Goal: Task Accomplishment & Management: Complete application form

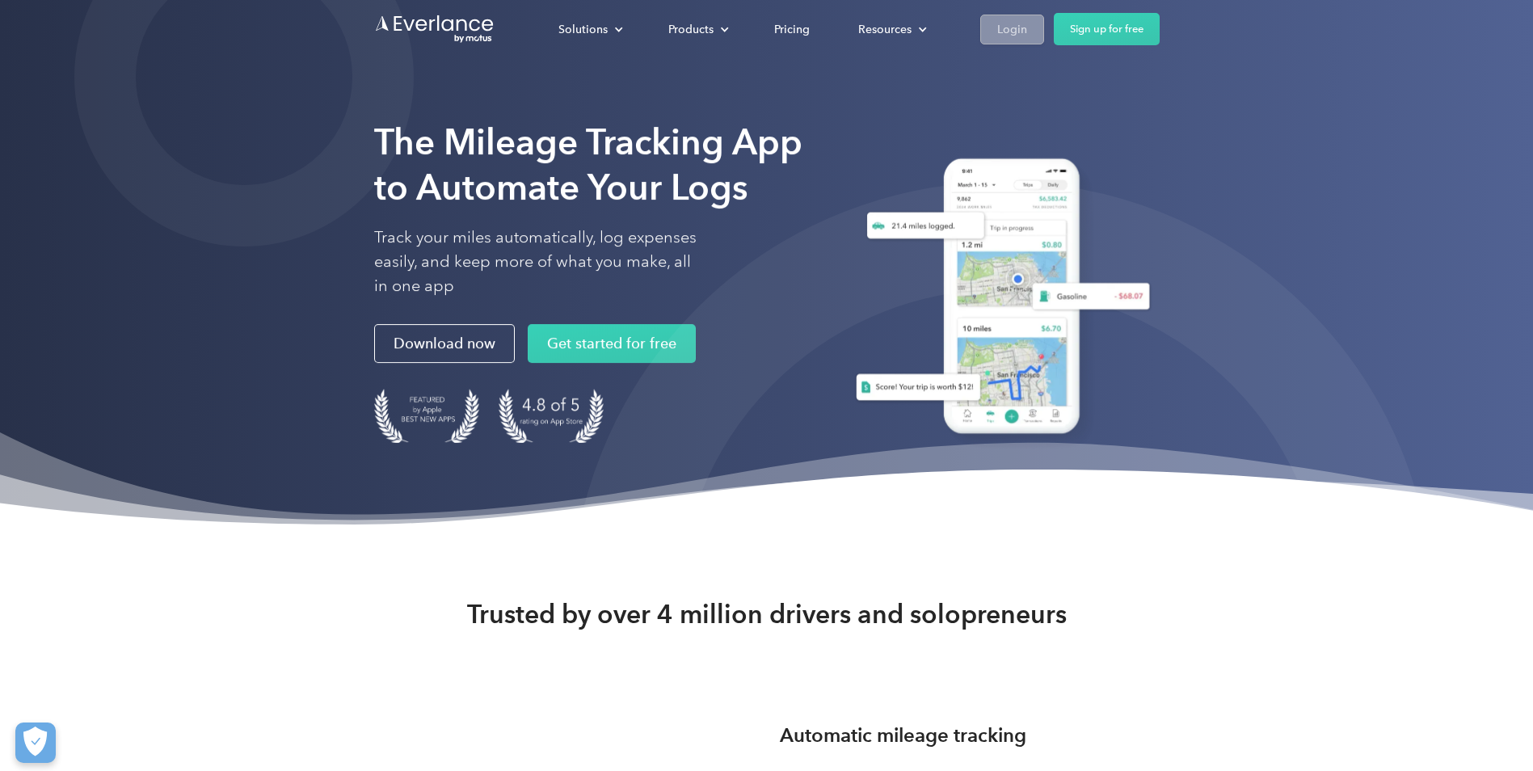
click at [1026, 32] on link "Login" at bounding box center [1012, 30] width 64 height 30
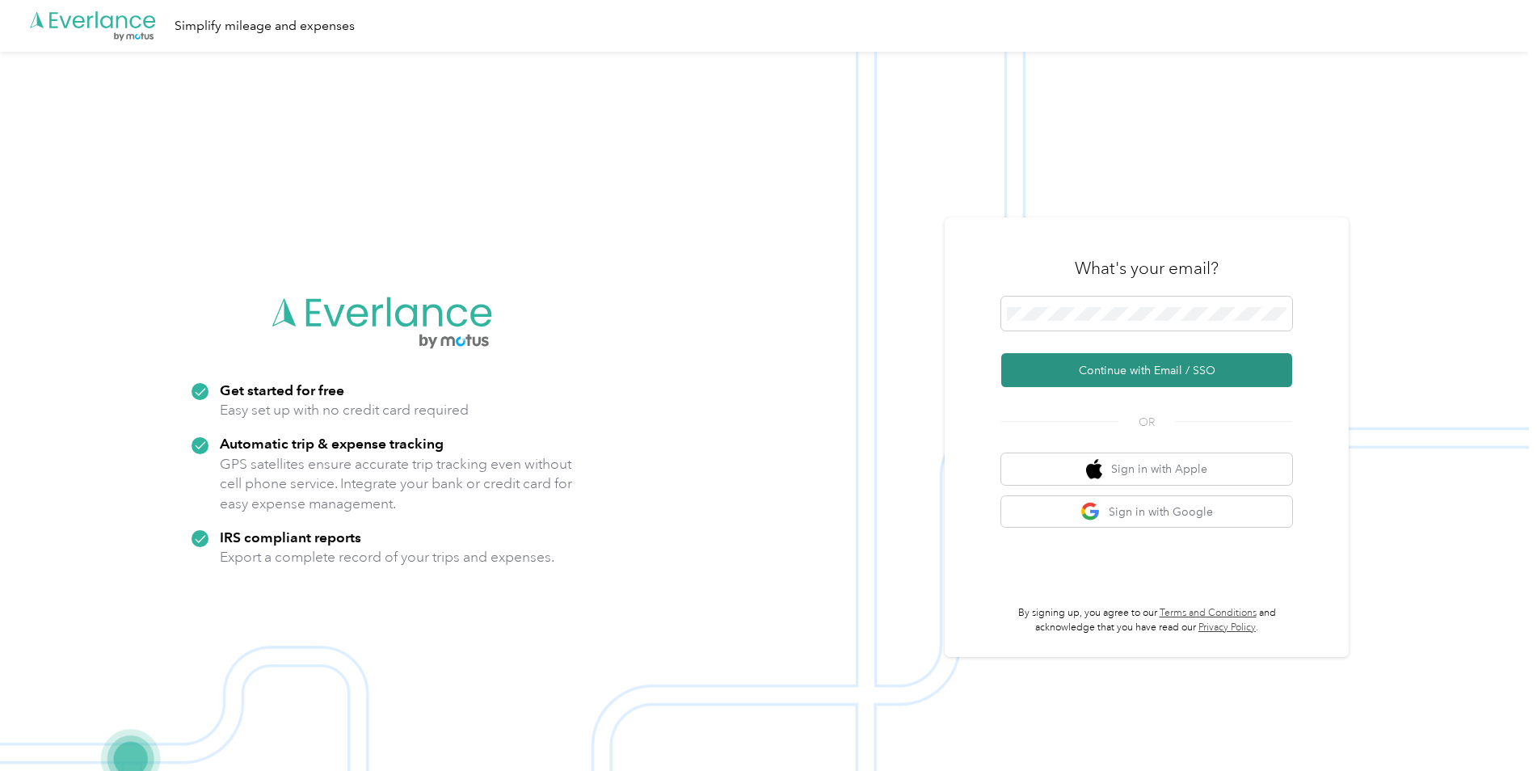
click at [1140, 371] on button "Continue with Email / SSO" at bounding box center [1146, 370] width 291 height 34
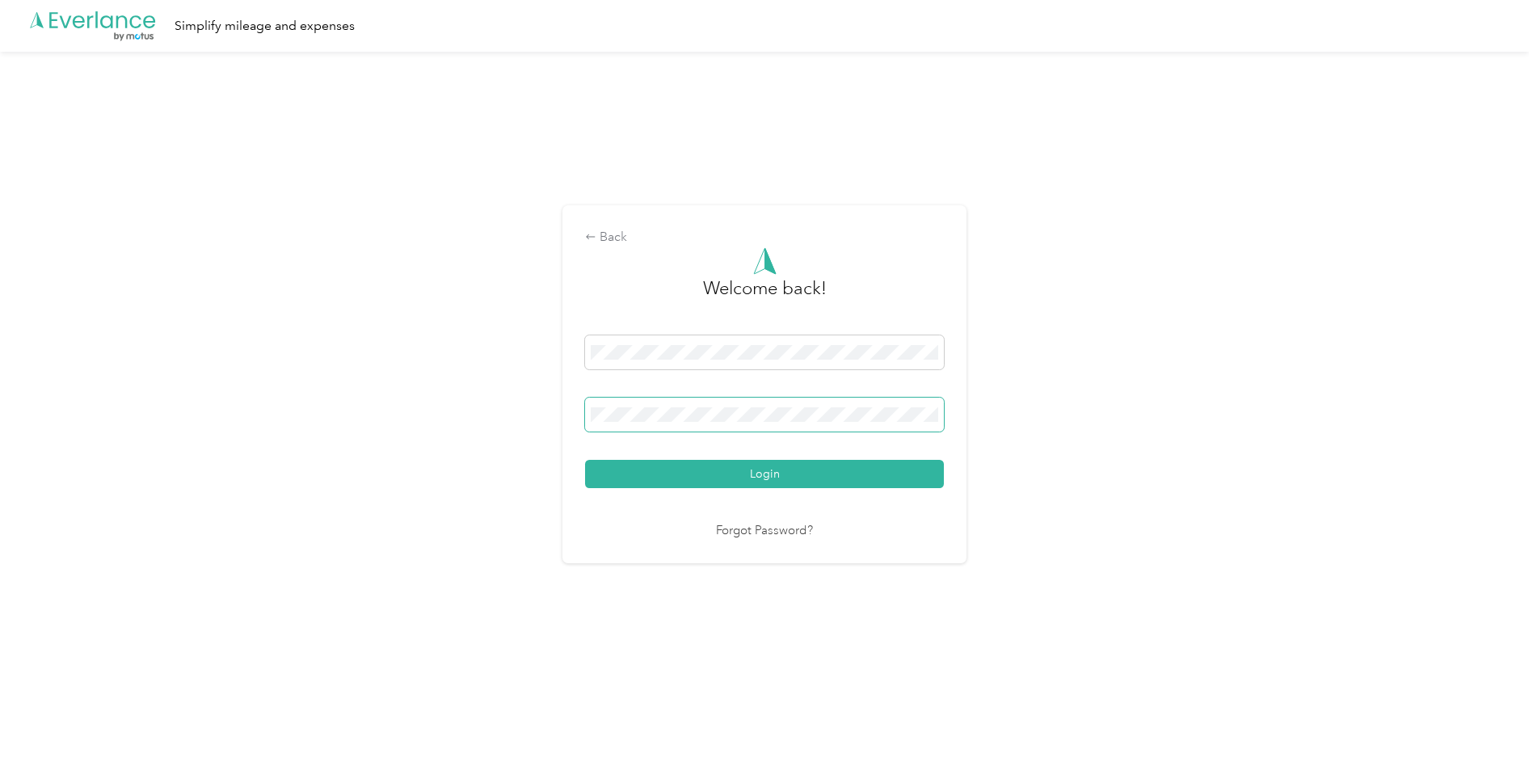
click at [585, 460] on button "Login" at bounding box center [764, 474] width 359 height 28
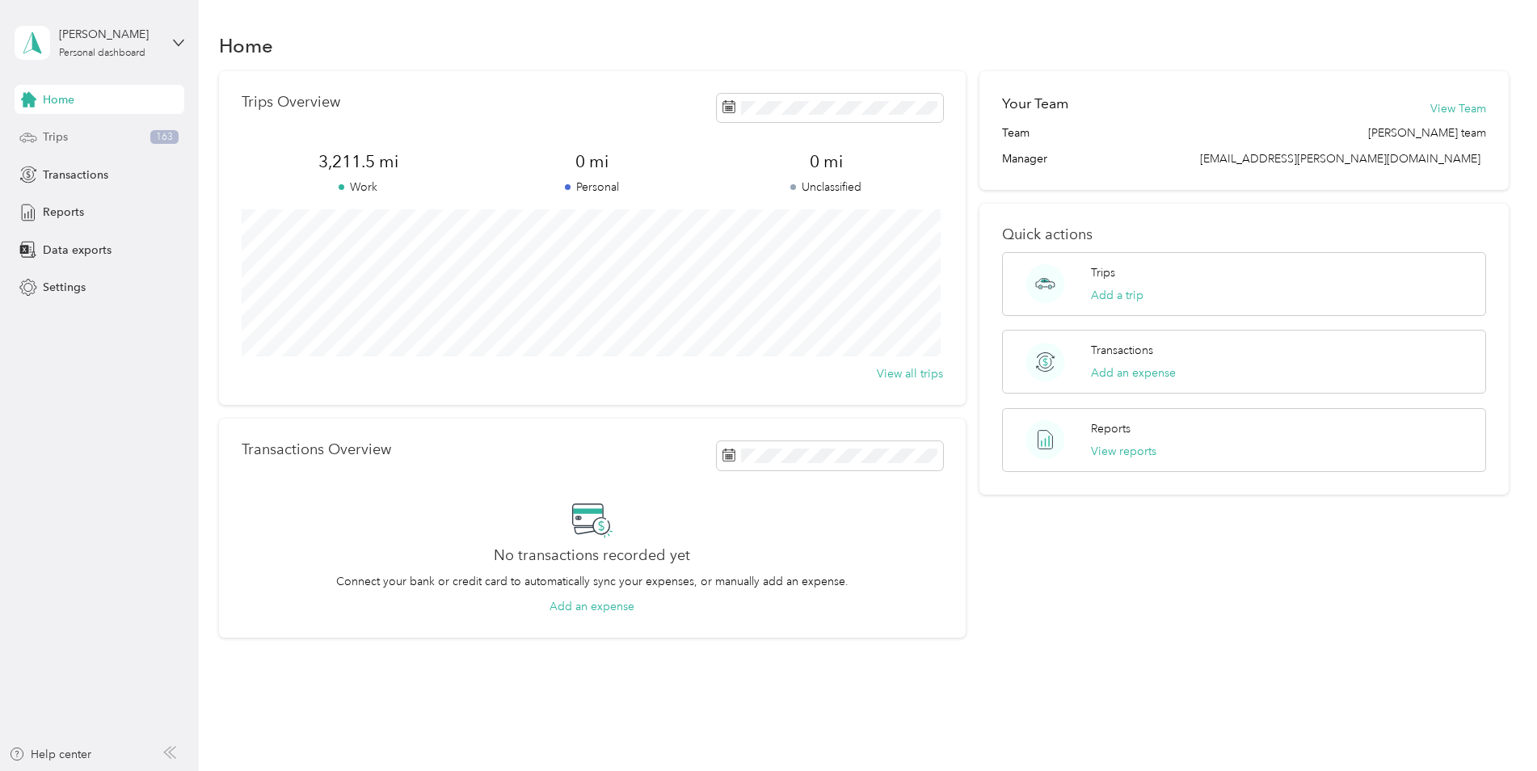
click at [65, 132] on span "Trips" at bounding box center [55, 136] width 25 height 17
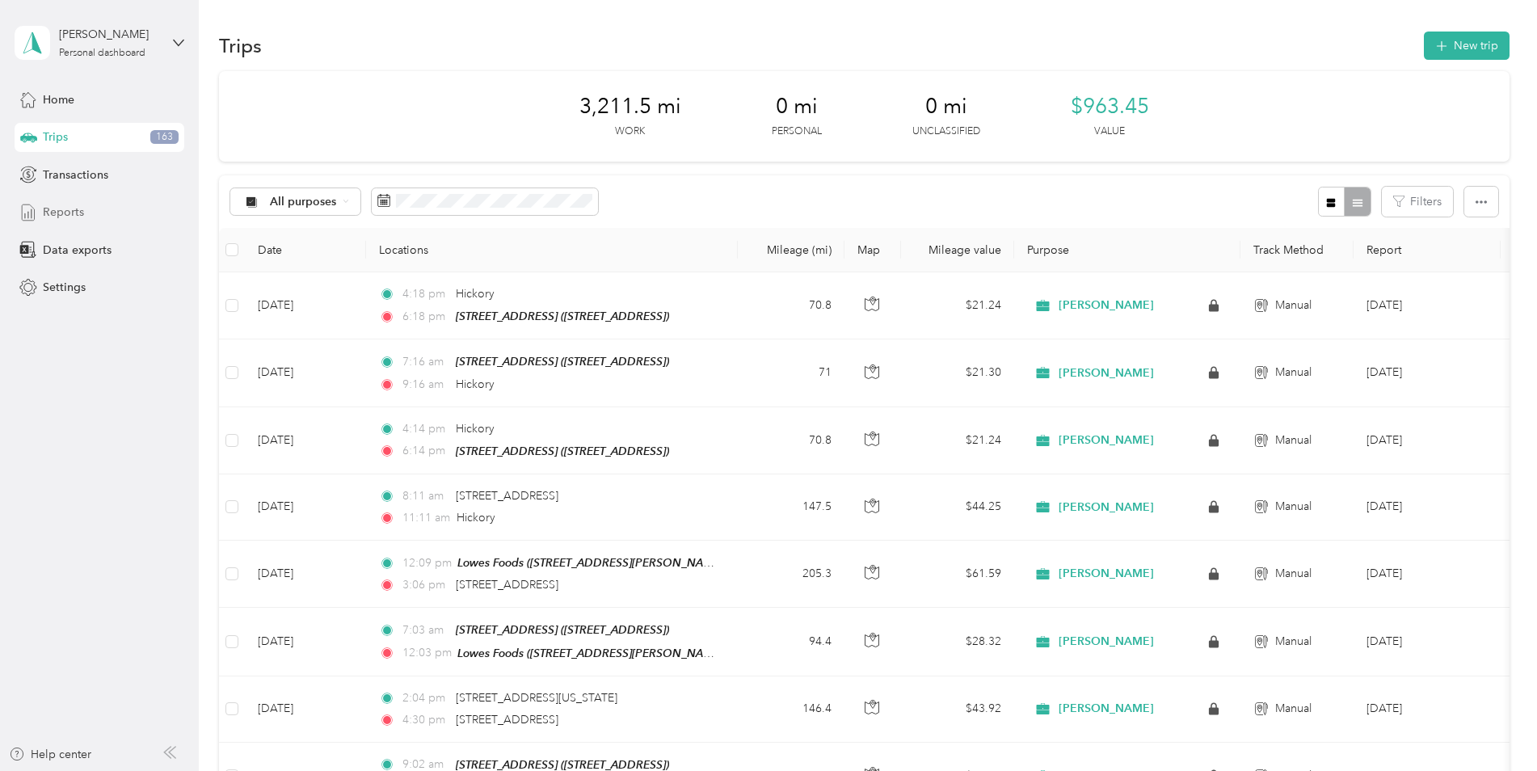
click at [61, 211] on span "Reports" at bounding box center [63, 212] width 41 height 17
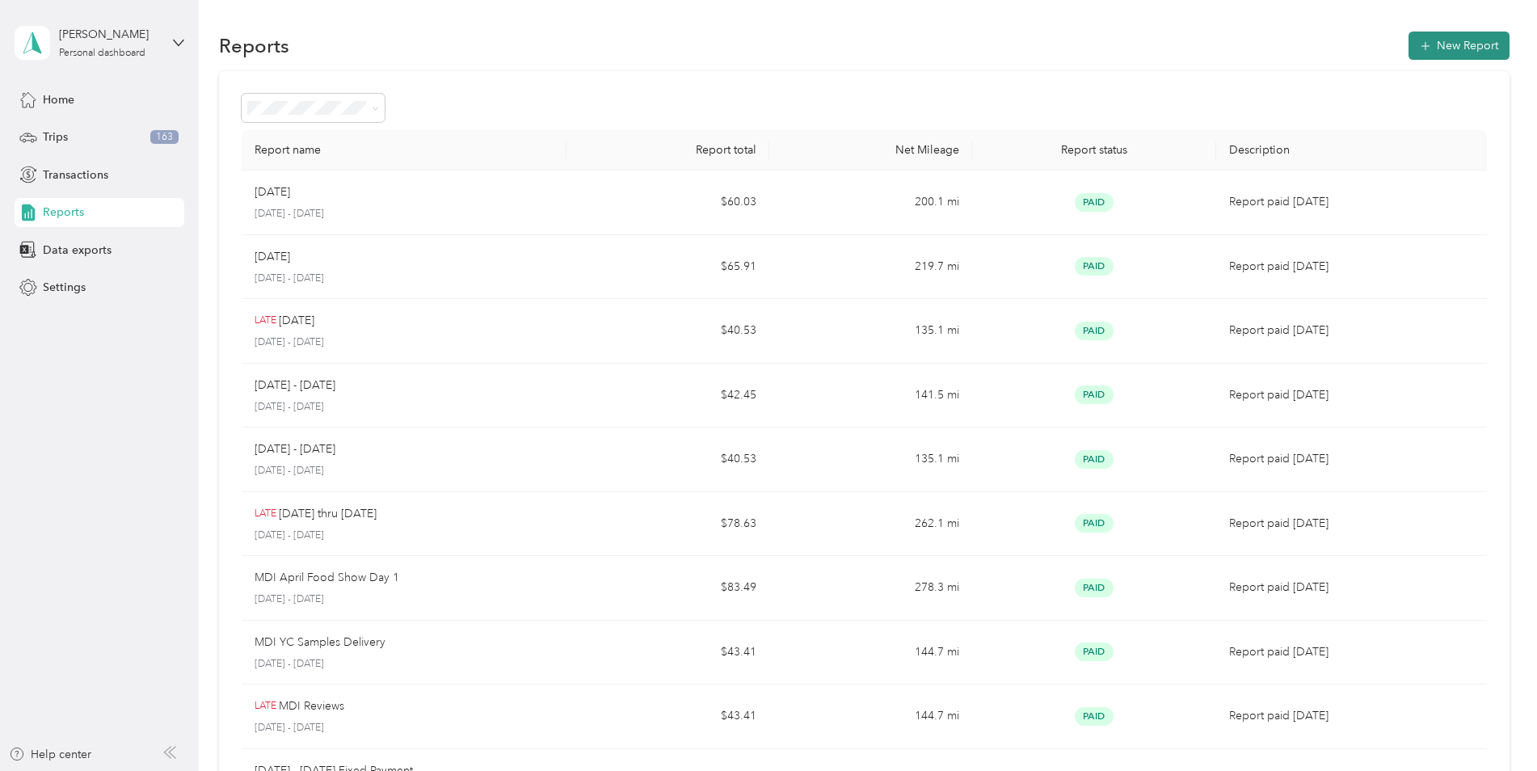
click at [1449, 40] on button "New Report" at bounding box center [1458, 46] width 101 height 28
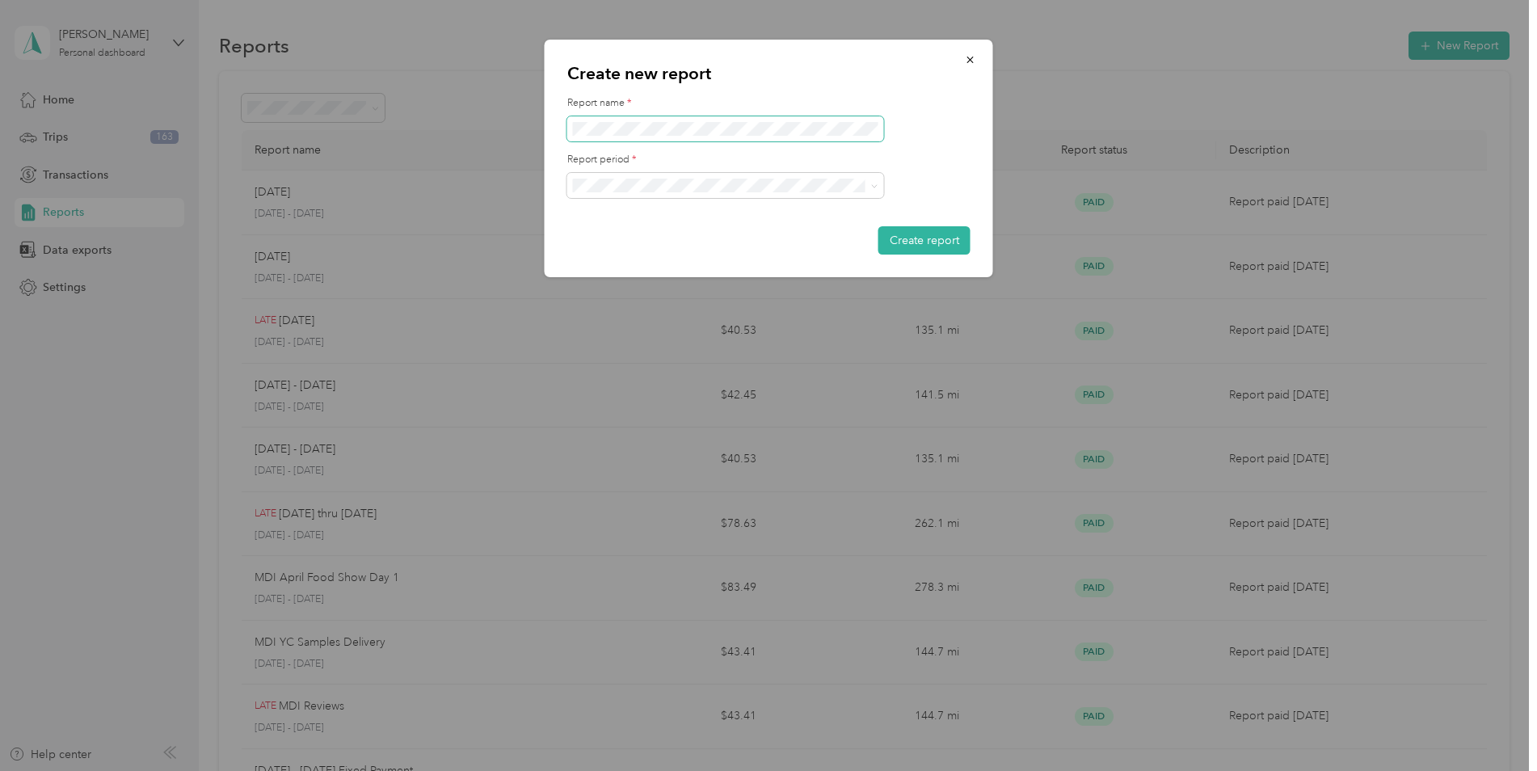
click at [539, 770] on div "Create new report Report name * Report period * Create report" at bounding box center [764, 771] width 1529 height 0
click at [919, 242] on button "Create report" at bounding box center [924, 240] width 92 height 28
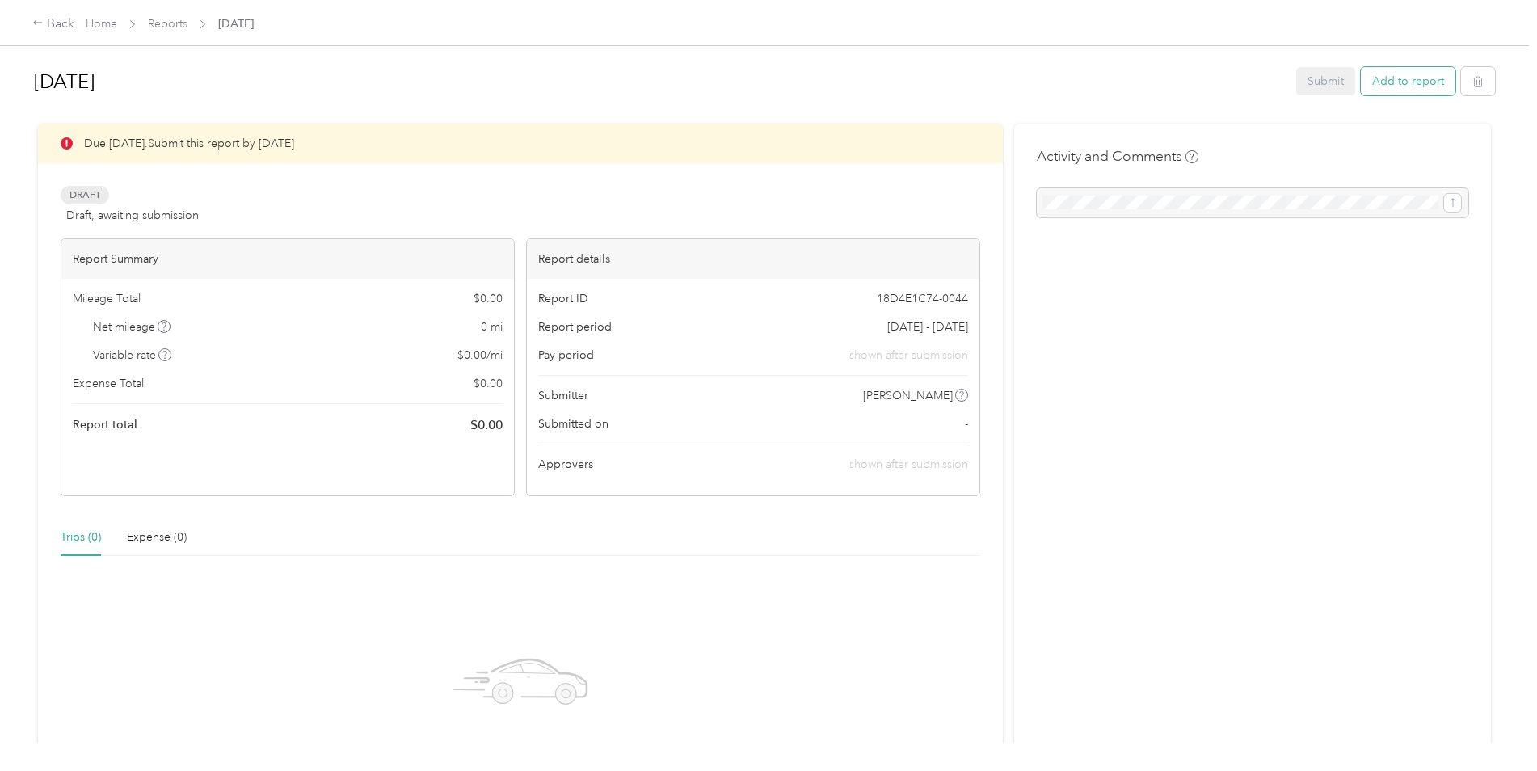
click at [1414, 77] on button "Add to report" at bounding box center [1408, 81] width 95 height 28
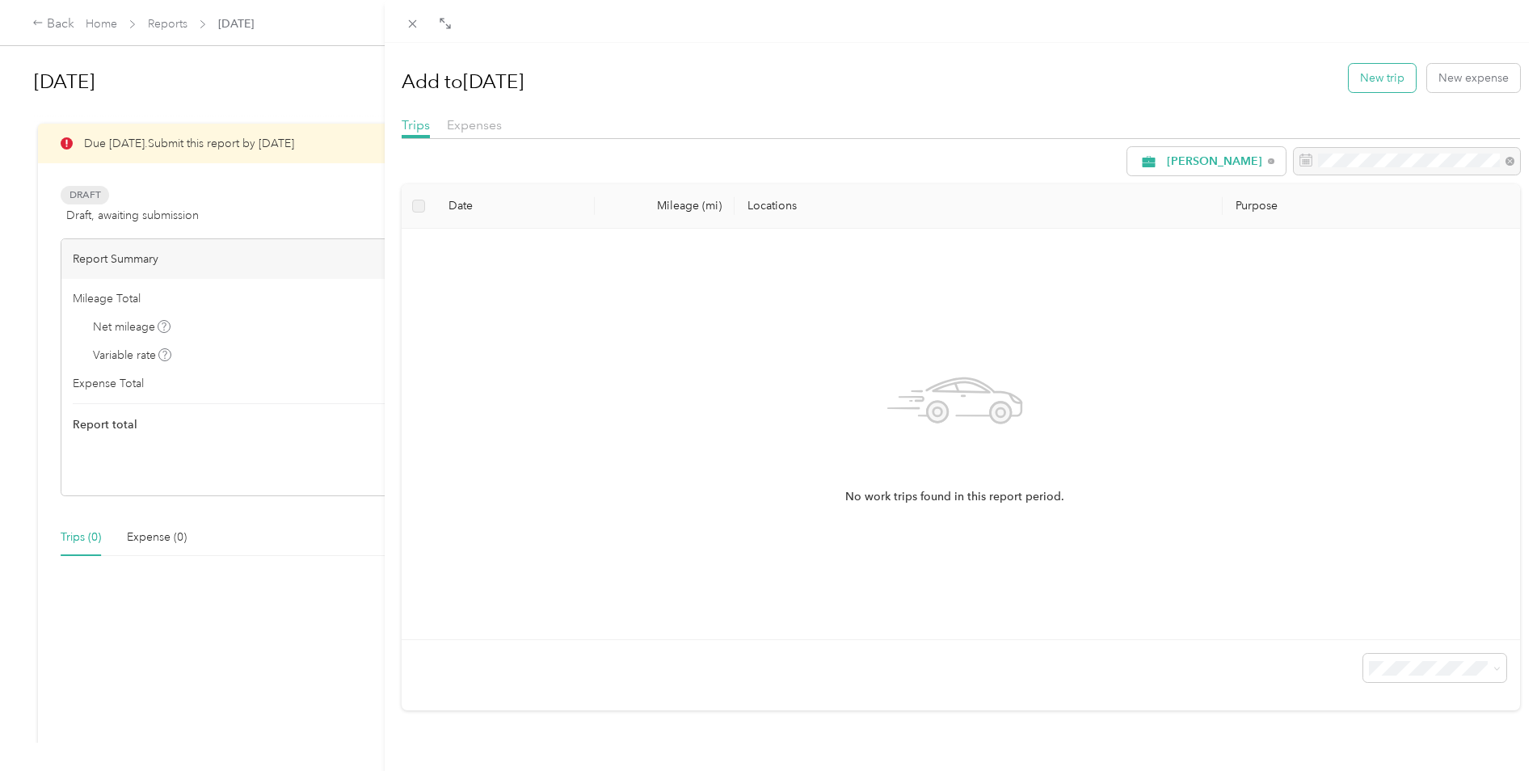
click at [1365, 81] on button "New trip" at bounding box center [1381, 78] width 67 height 28
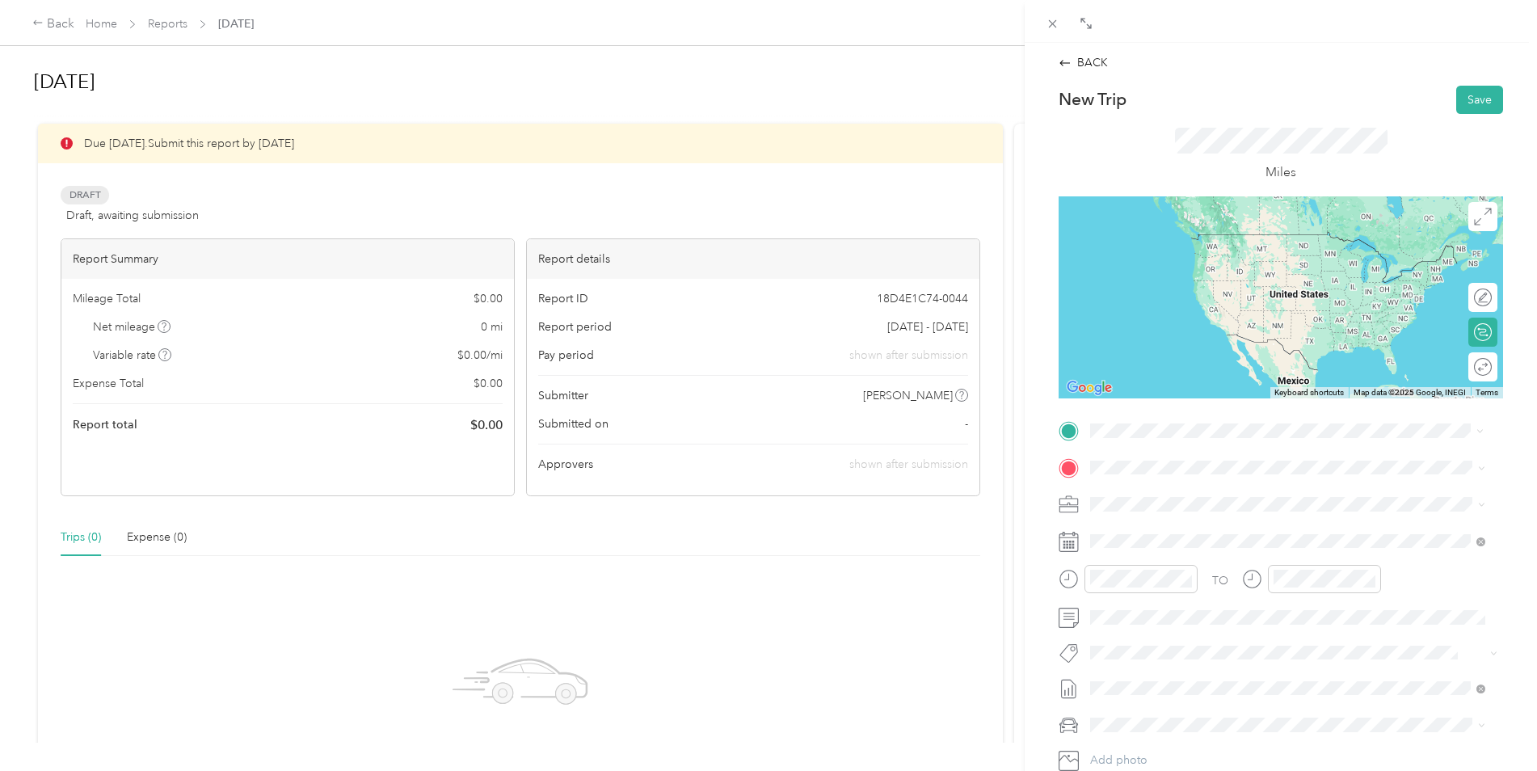
click at [1223, 549] on strong "[STREET_ADDRESS]" at bounding box center [1175, 550] width 108 height 15
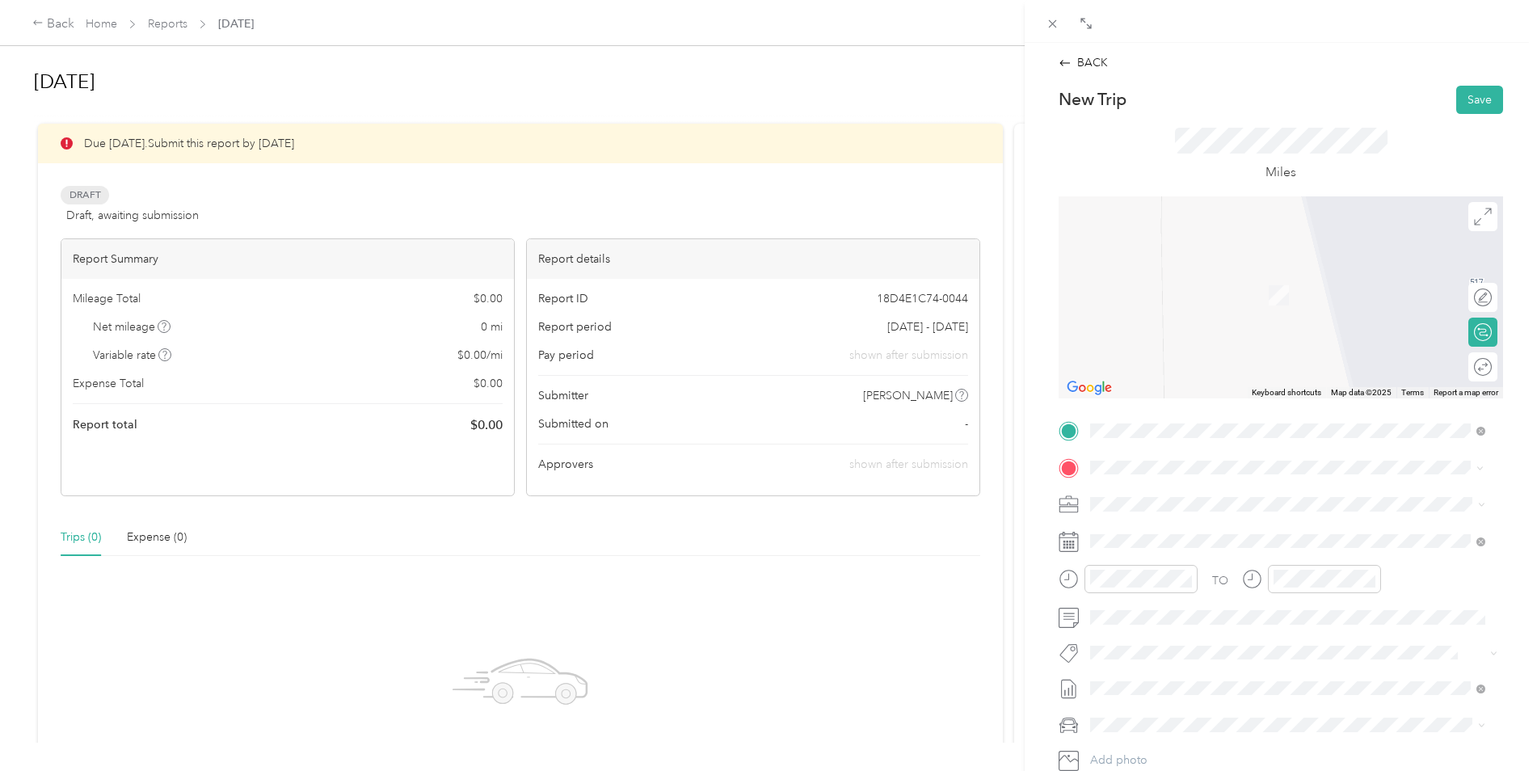
click at [1146, 545] on div "TEAM Lowes Foods [STREET_ADDRESS]" at bounding box center [1183, 544] width 124 height 40
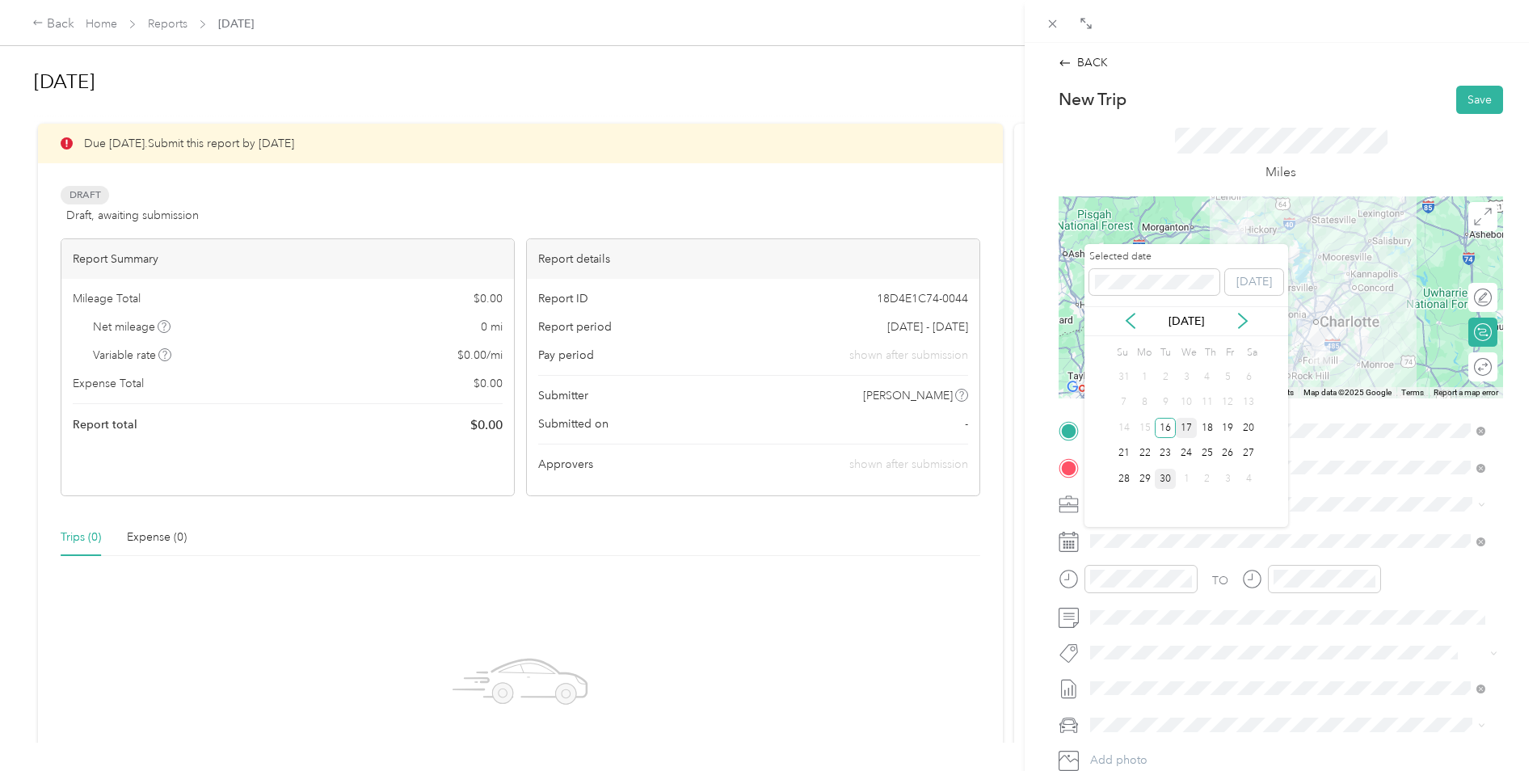
click at [1192, 427] on div "17" at bounding box center [1186, 428] width 21 height 20
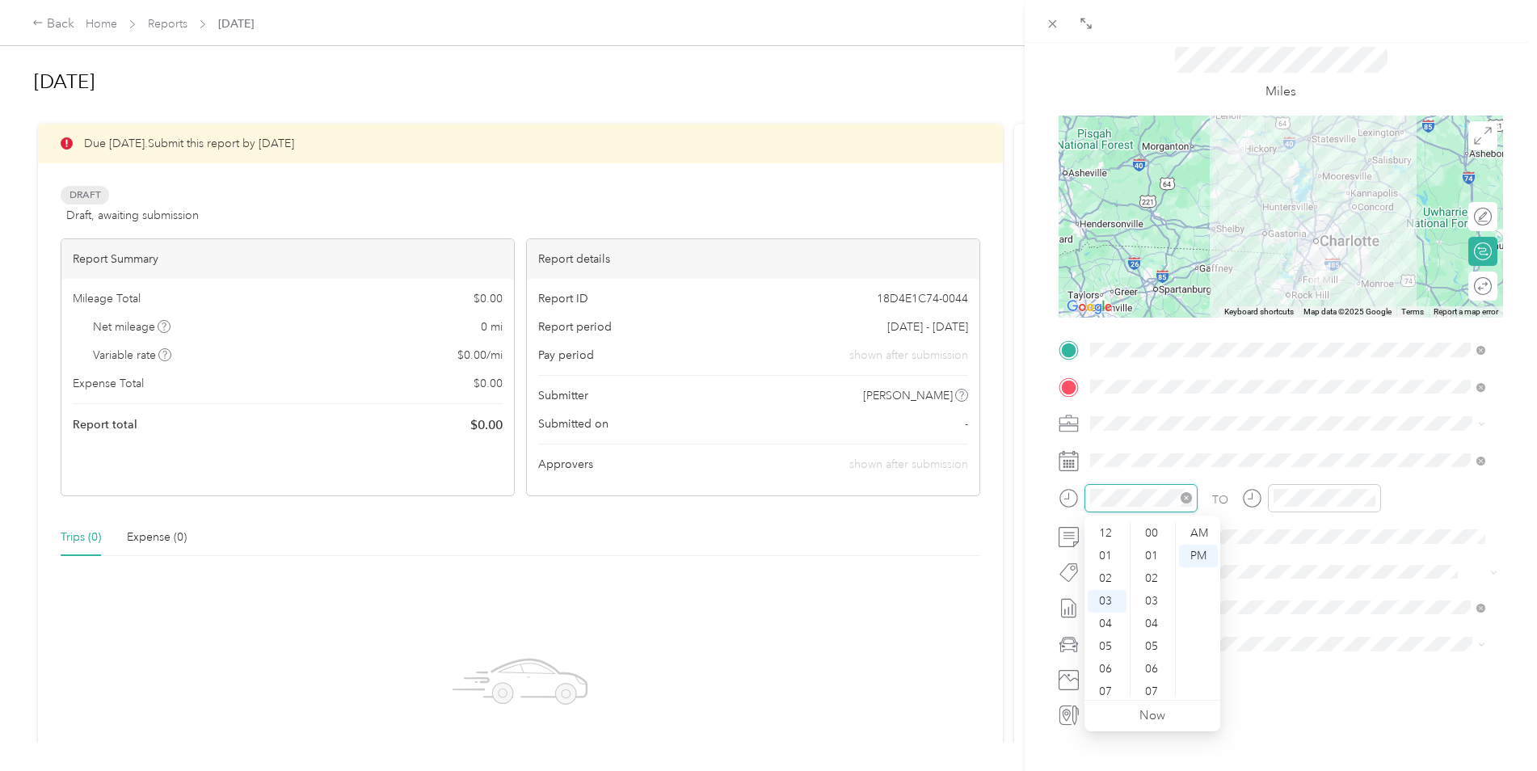
scroll to position [520, 0]
click at [1195, 536] on div "AM" at bounding box center [1198, 533] width 39 height 23
click at [1107, 649] on div "08" at bounding box center [1106, 646] width 39 height 23
click at [1384, 526] on div "AM" at bounding box center [1380, 533] width 39 height 23
click at [1292, 679] on div "09" at bounding box center [1289, 669] width 39 height 23
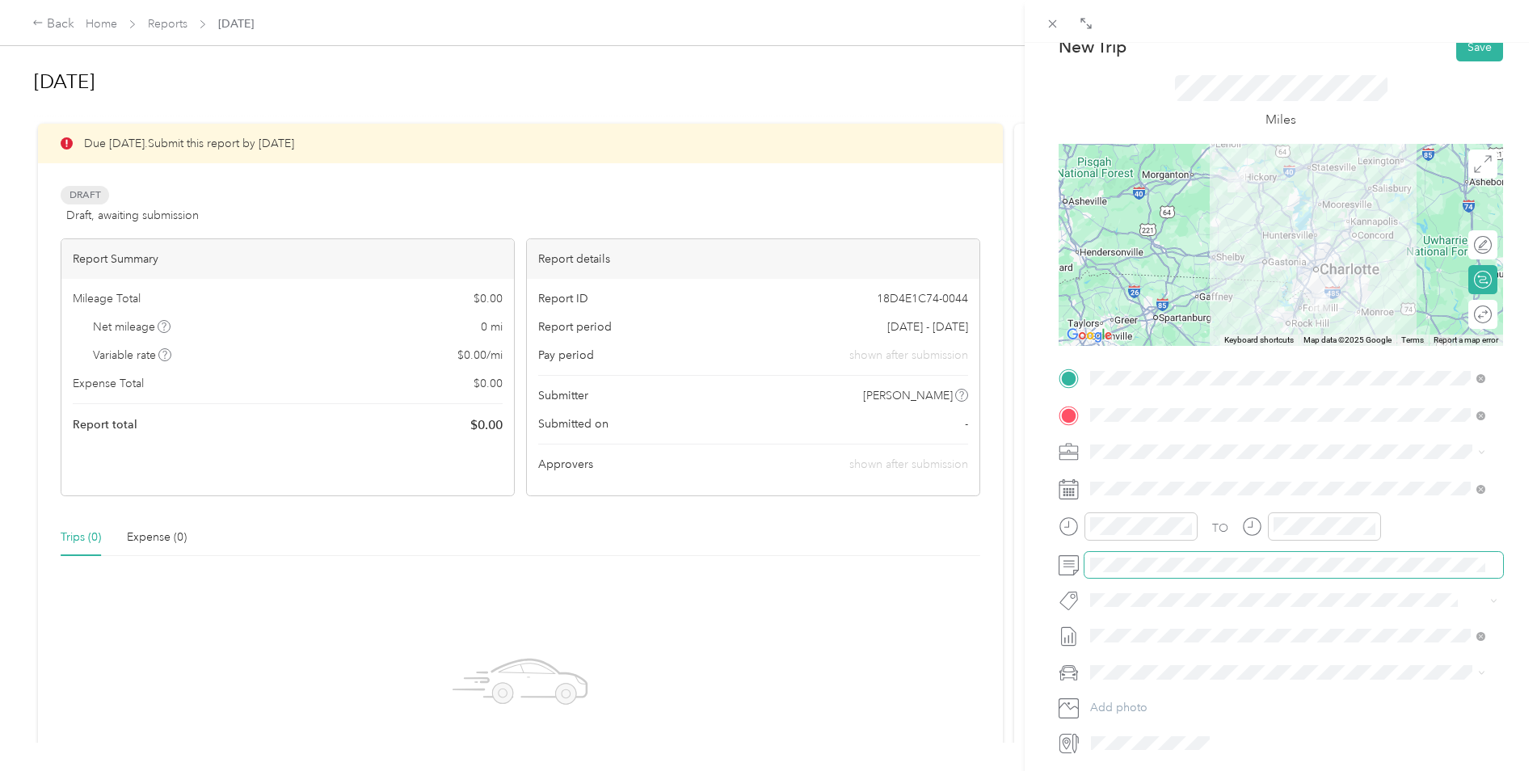
scroll to position [81, 0]
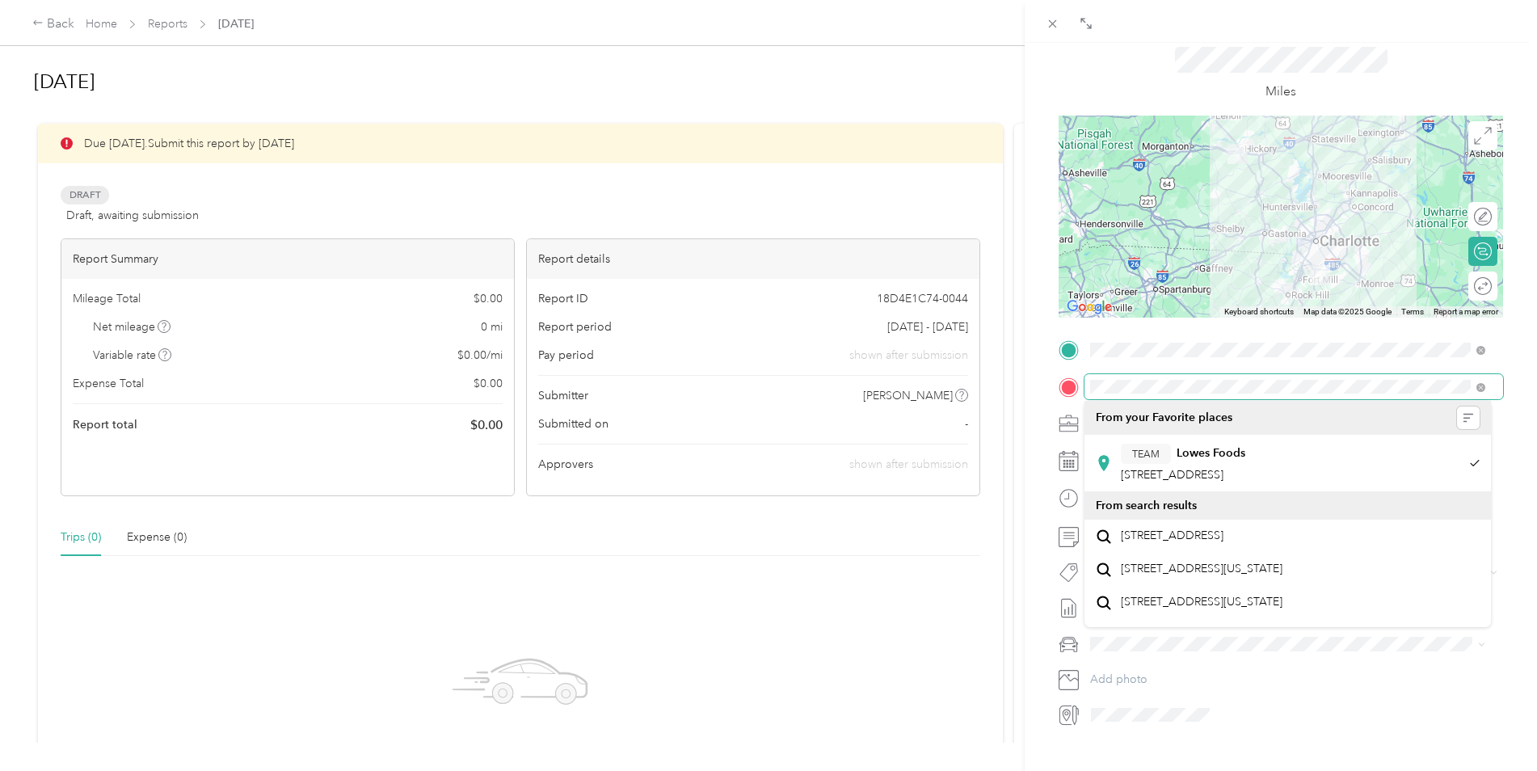
click at [1428, 397] on span at bounding box center [1293, 387] width 418 height 26
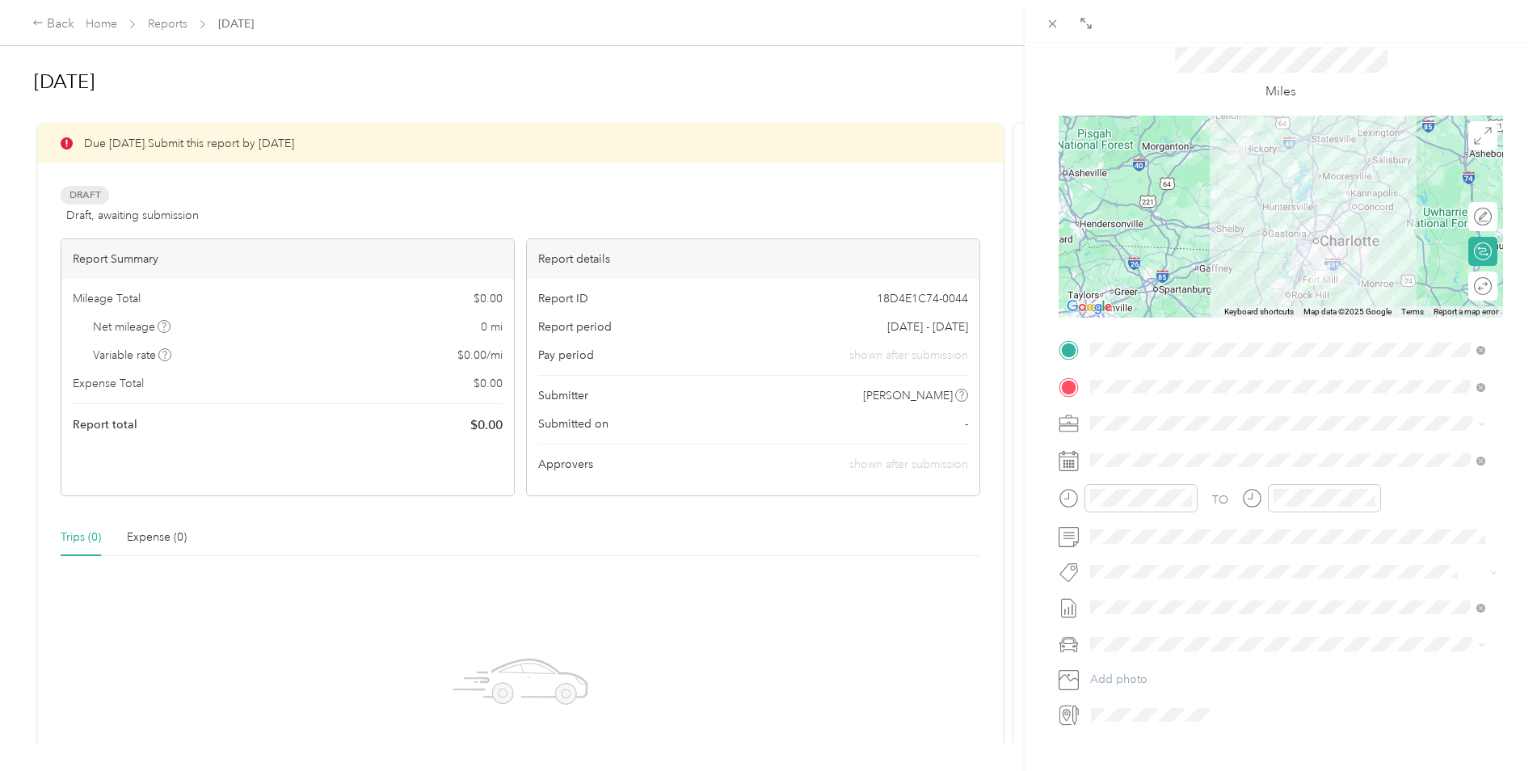
click at [1150, 663] on span "[DATE] Draft" at bounding box center [1278, 660] width 365 height 15
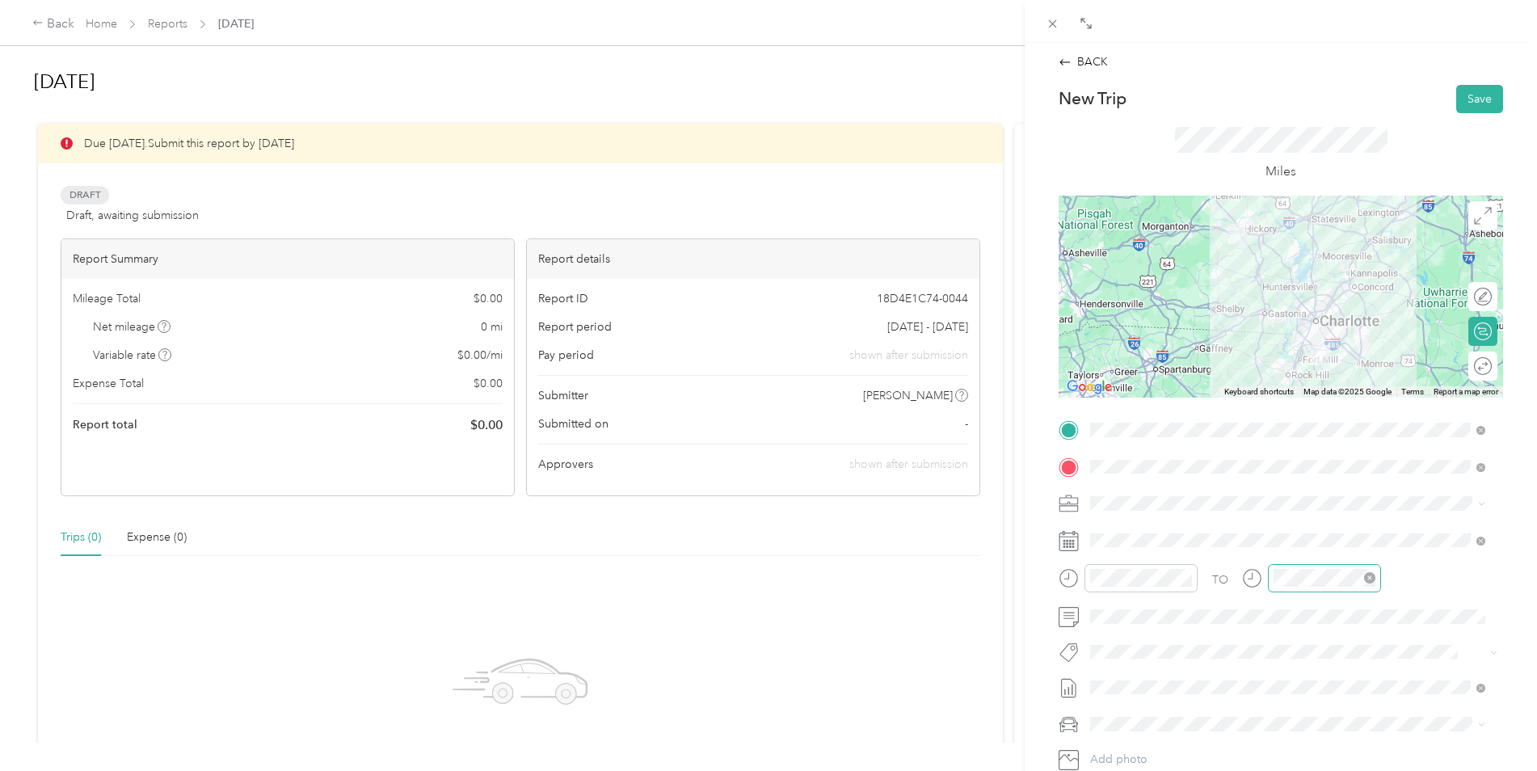
scroll to position [0, 0]
click at [1468, 97] on button "Save" at bounding box center [1479, 100] width 47 height 28
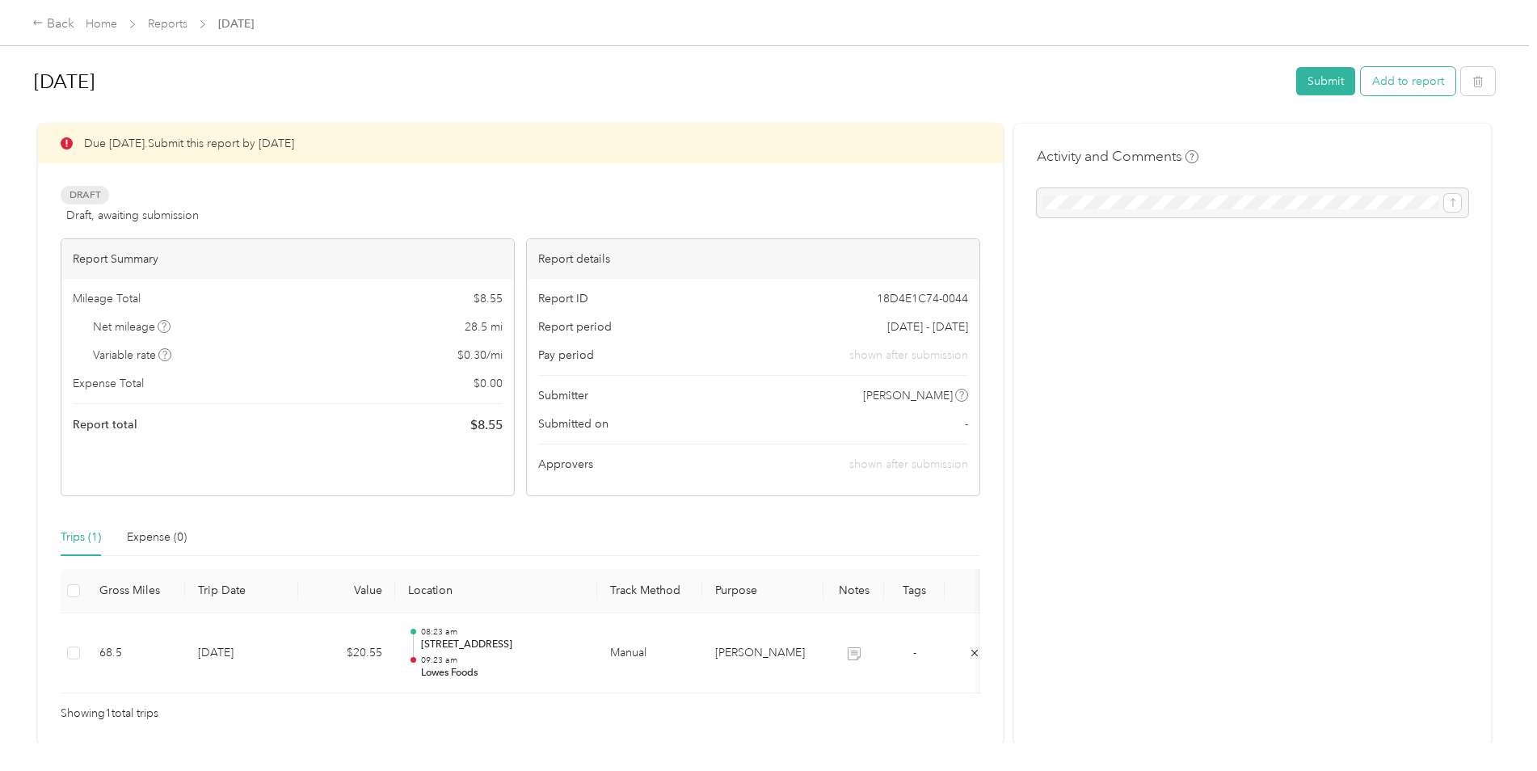
click at [1399, 85] on button "Add to report" at bounding box center [1408, 81] width 95 height 28
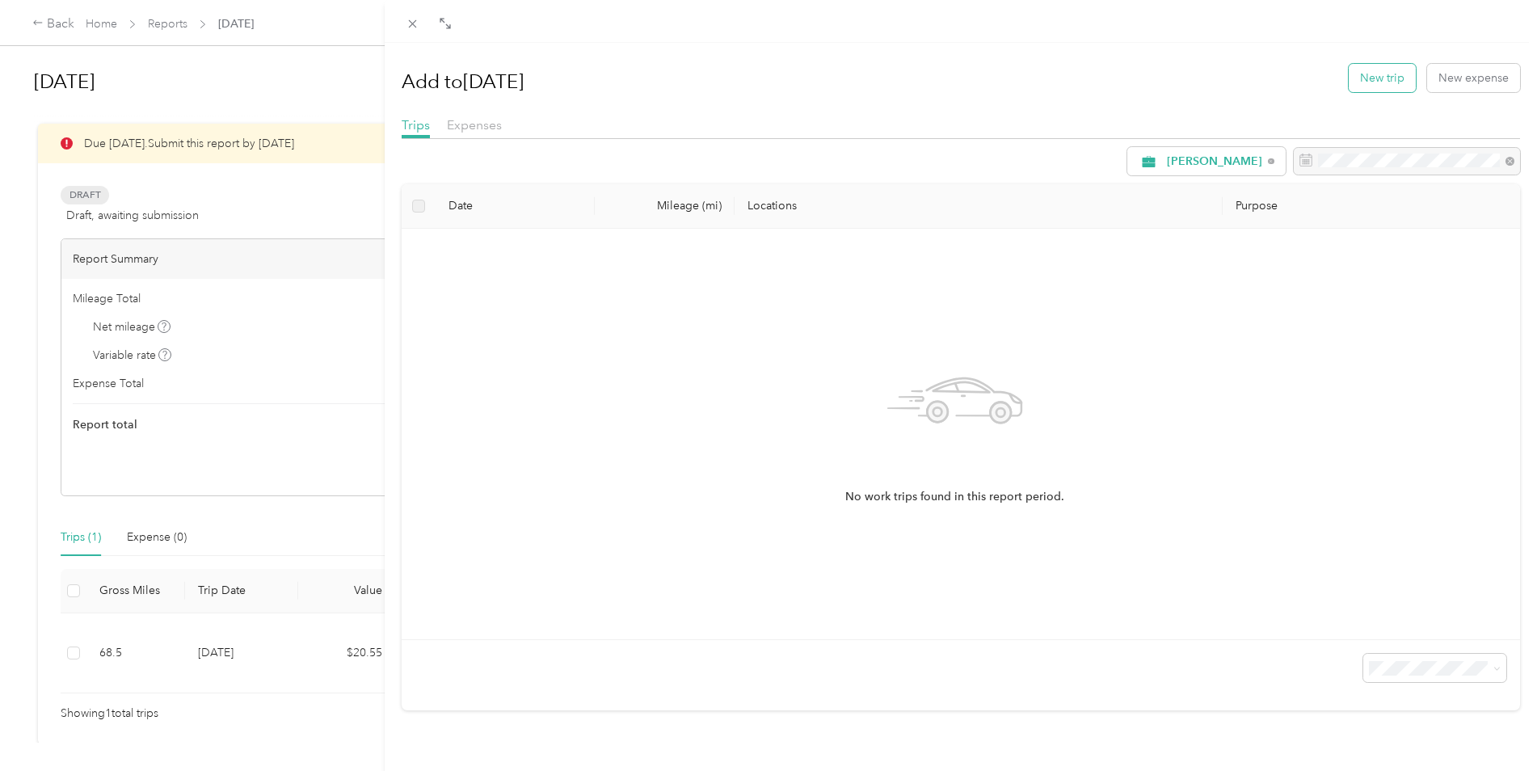
click at [1370, 81] on button "New trip" at bounding box center [1381, 78] width 67 height 28
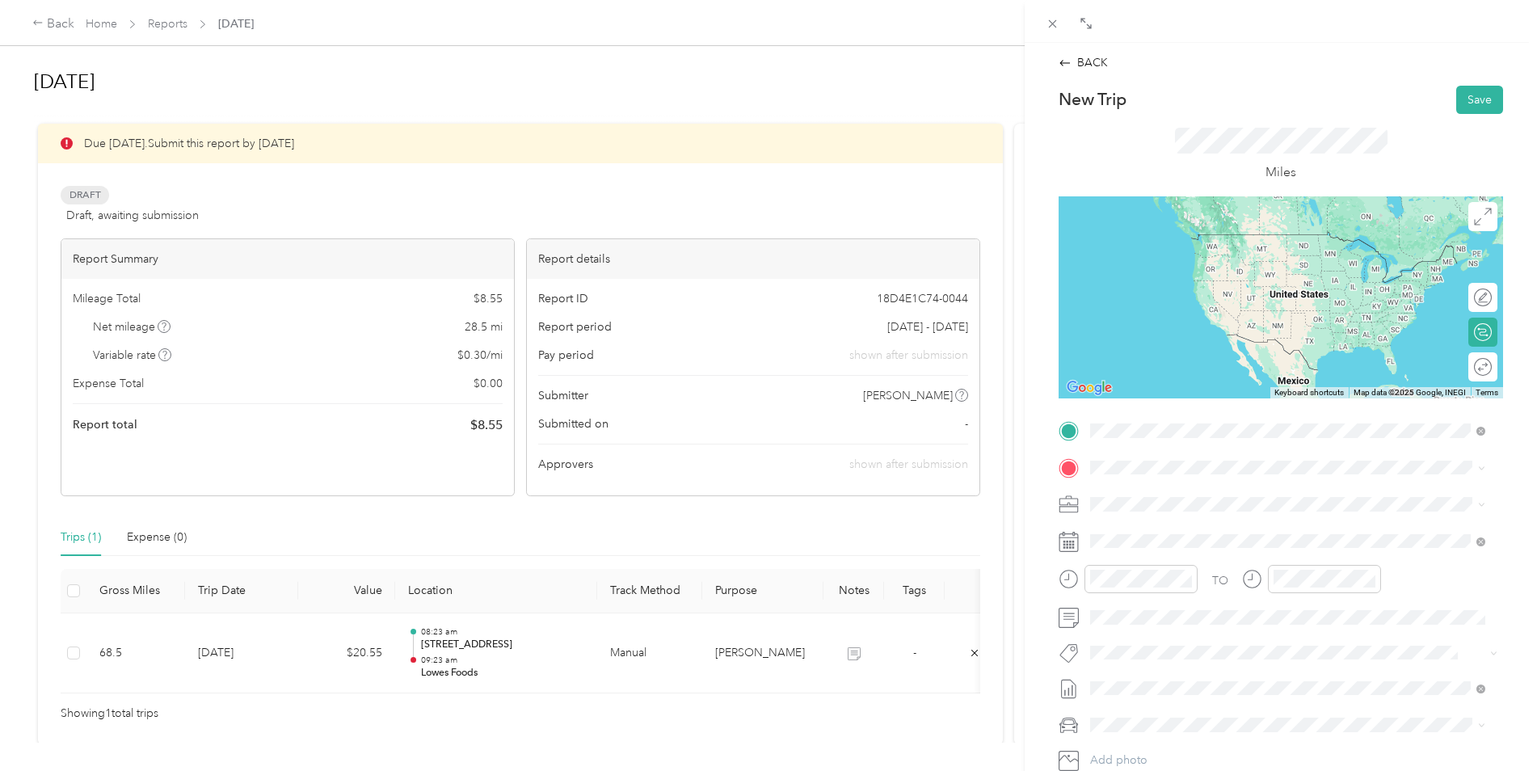
click at [1160, 496] on span "[STREET_ADDRESS][US_STATE][US_STATE]" at bounding box center [1231, 489] width 221 height 15
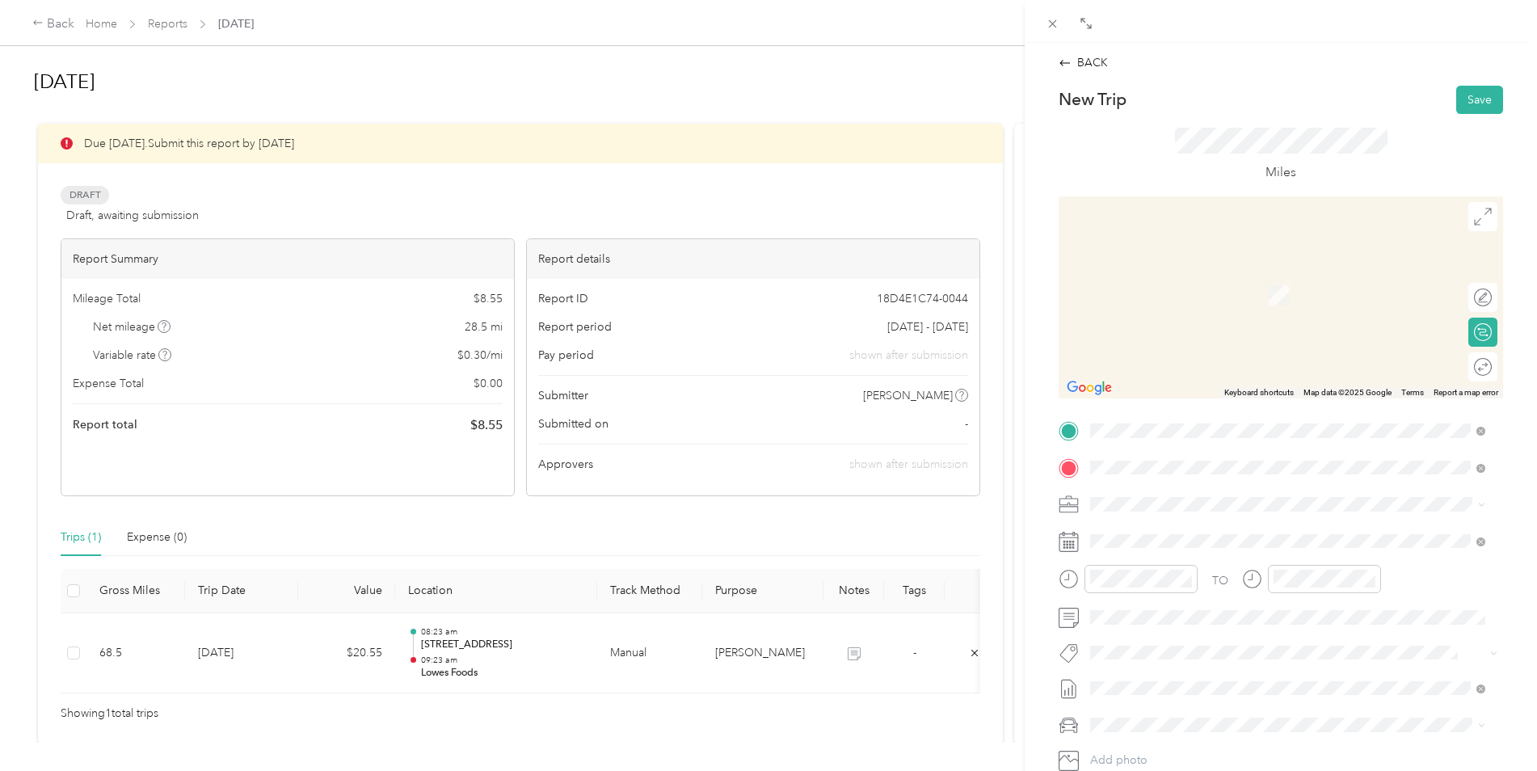
click at [1251, 532] on span "[STREET_ADDRESS][US_STATE]" at bounding box center [1202, 526] width 162 height 15
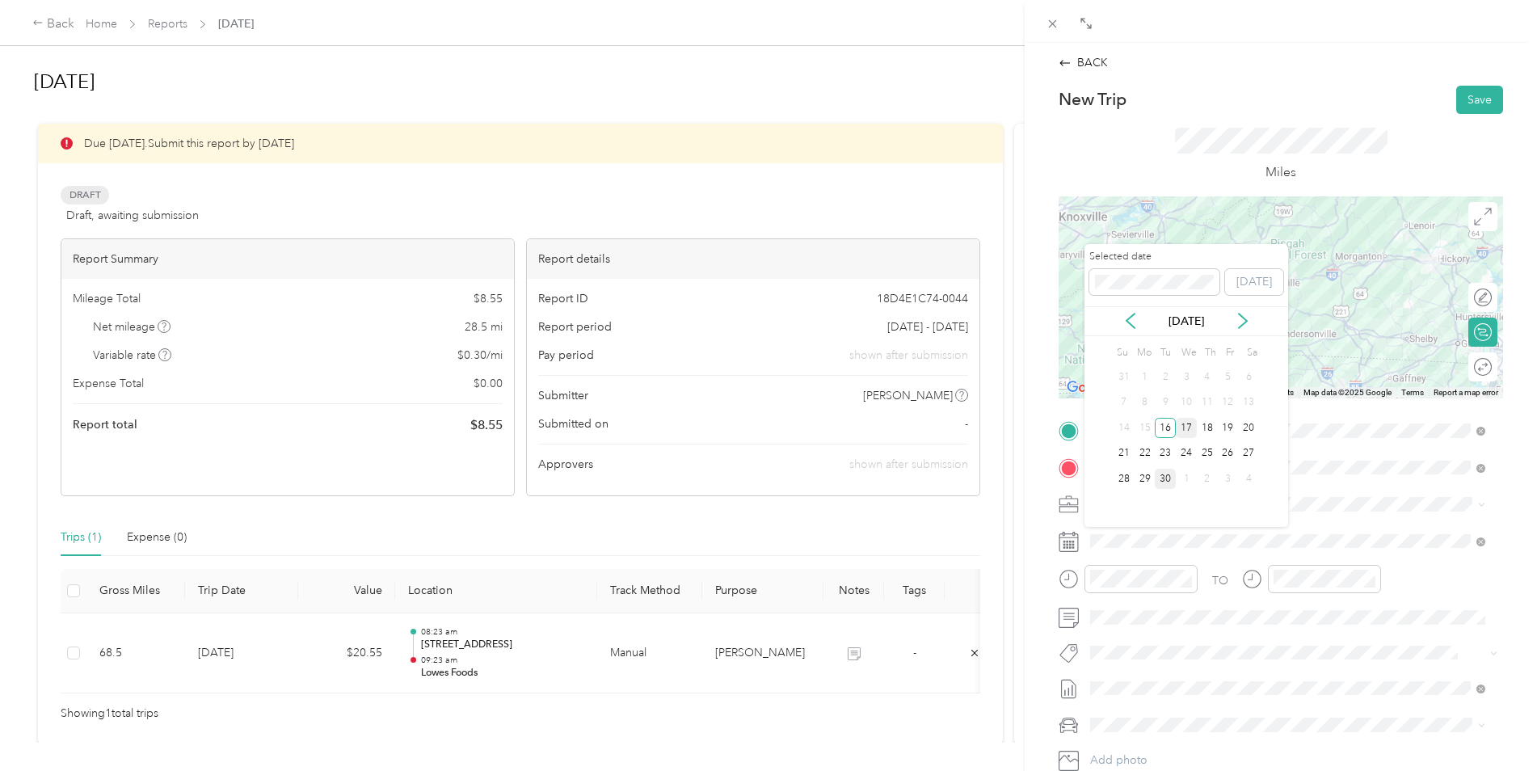
click at [1187, 431] on div "17" at bounding box center [1186, 428] width 21 height 20
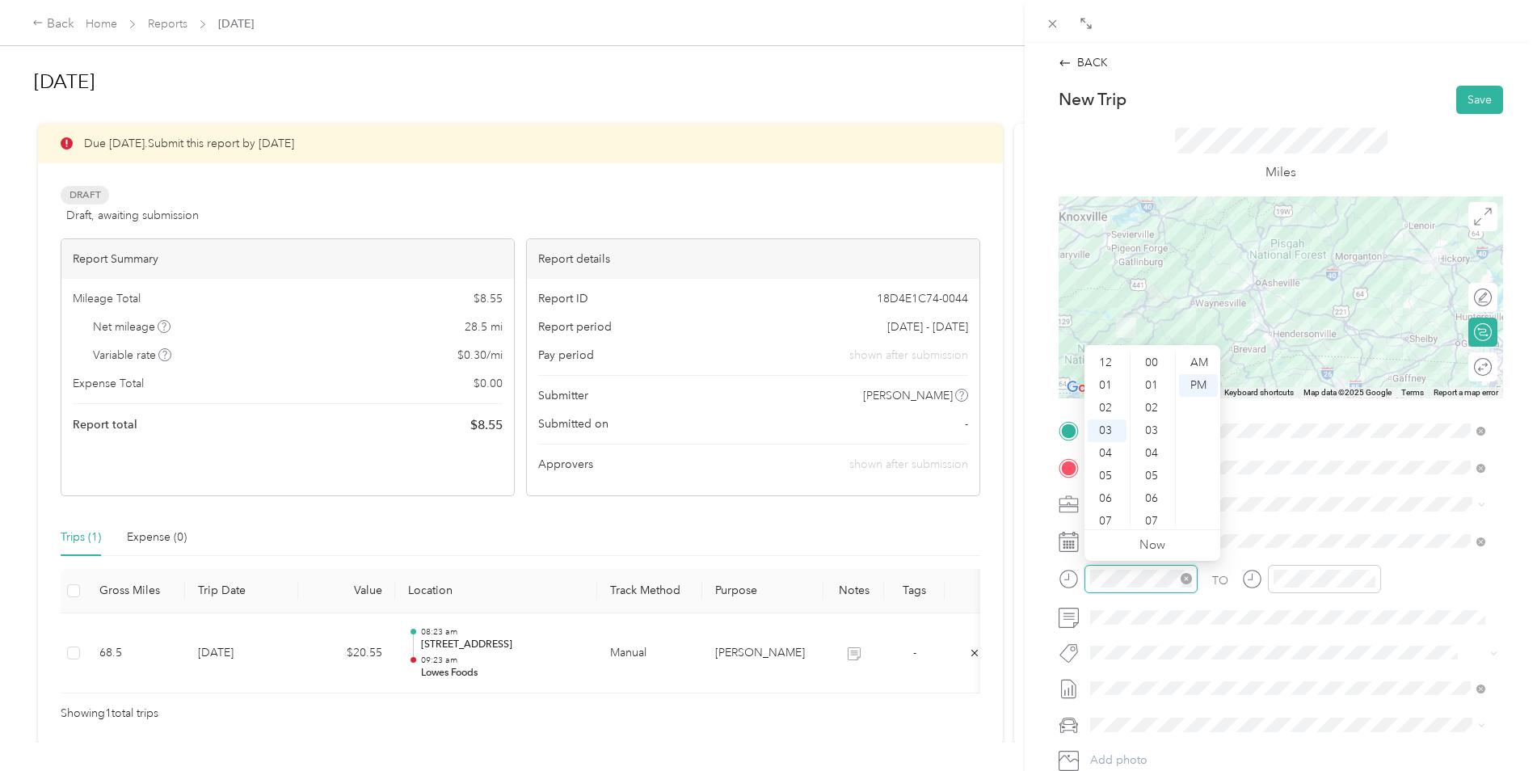
scroll to position [633, 0]
click at [1201, 360] on div "AM" at bounding box center [1198, 362] width 39 height 23
click at [1108, 516] on div "10" at bounding box center [1106, 521] width 39 height 23
click at [1208, 385] on div "PM" at bounding box center [1198, 385] width 39 height 23
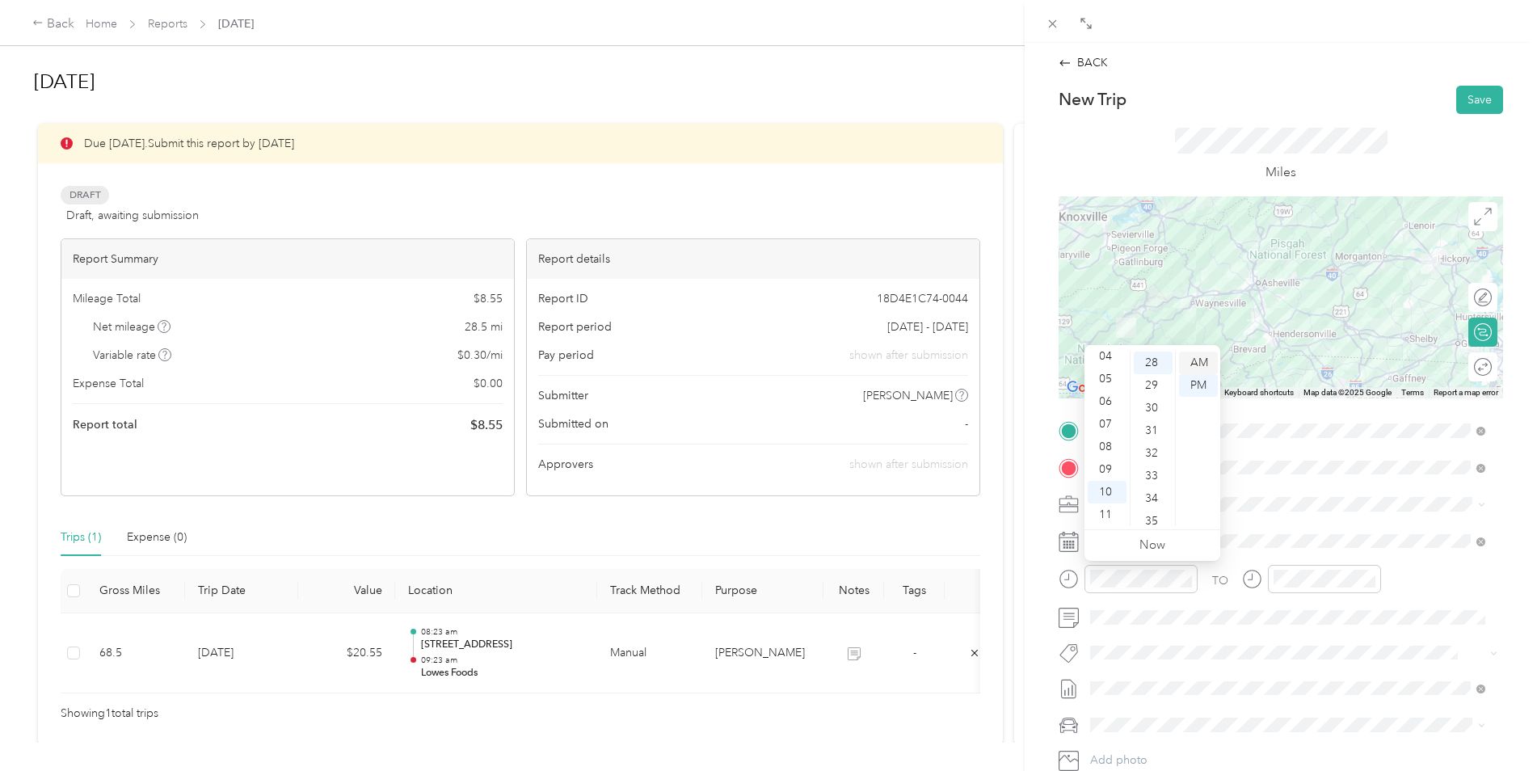
click at [1200, 363] on div "AM" at bounding box center [1198, 362] width 39 height 23
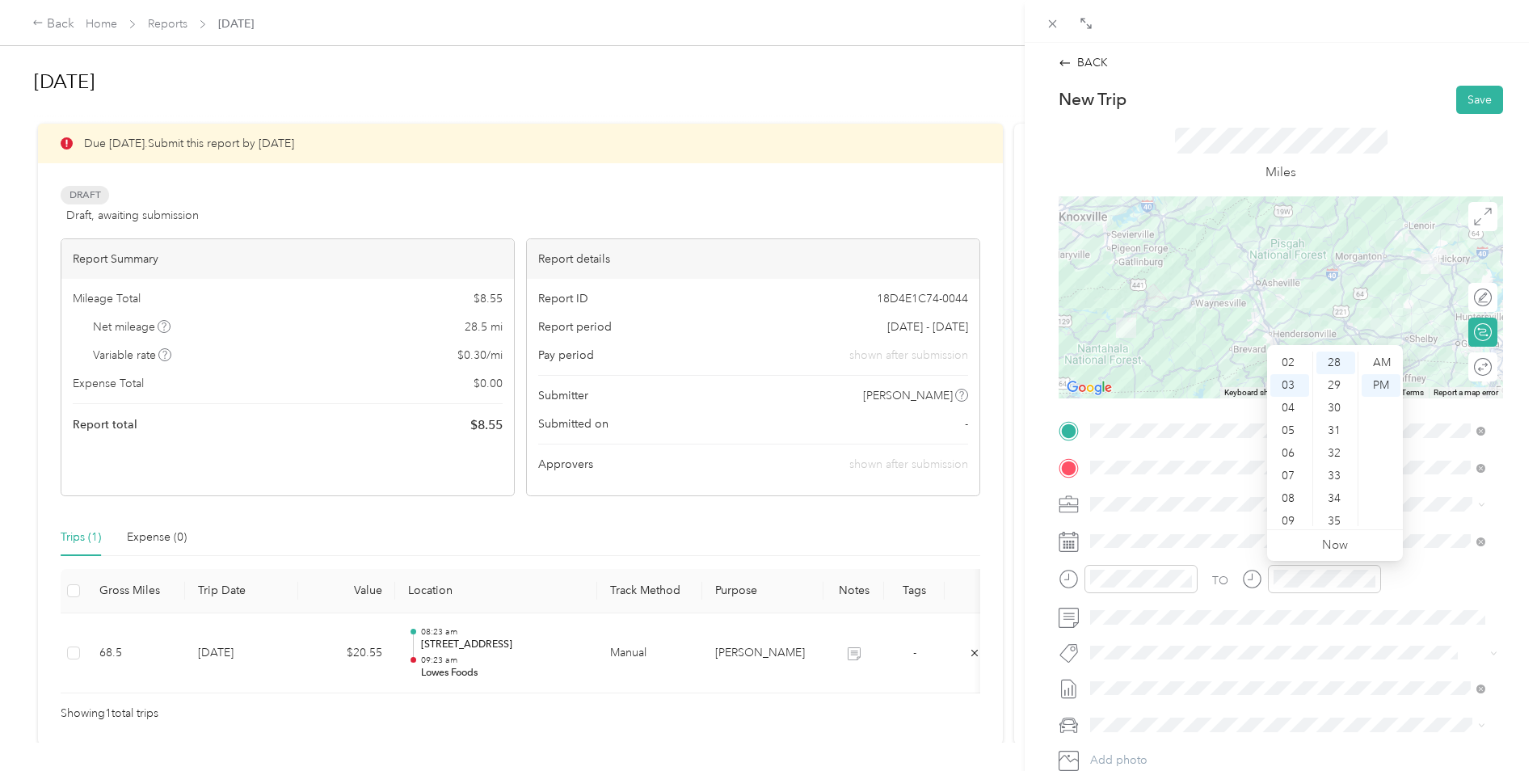
scroll to position [36, 0]
click at [1288, 372] on div "02" at bounding box center [1289, 372] width 39 height 23
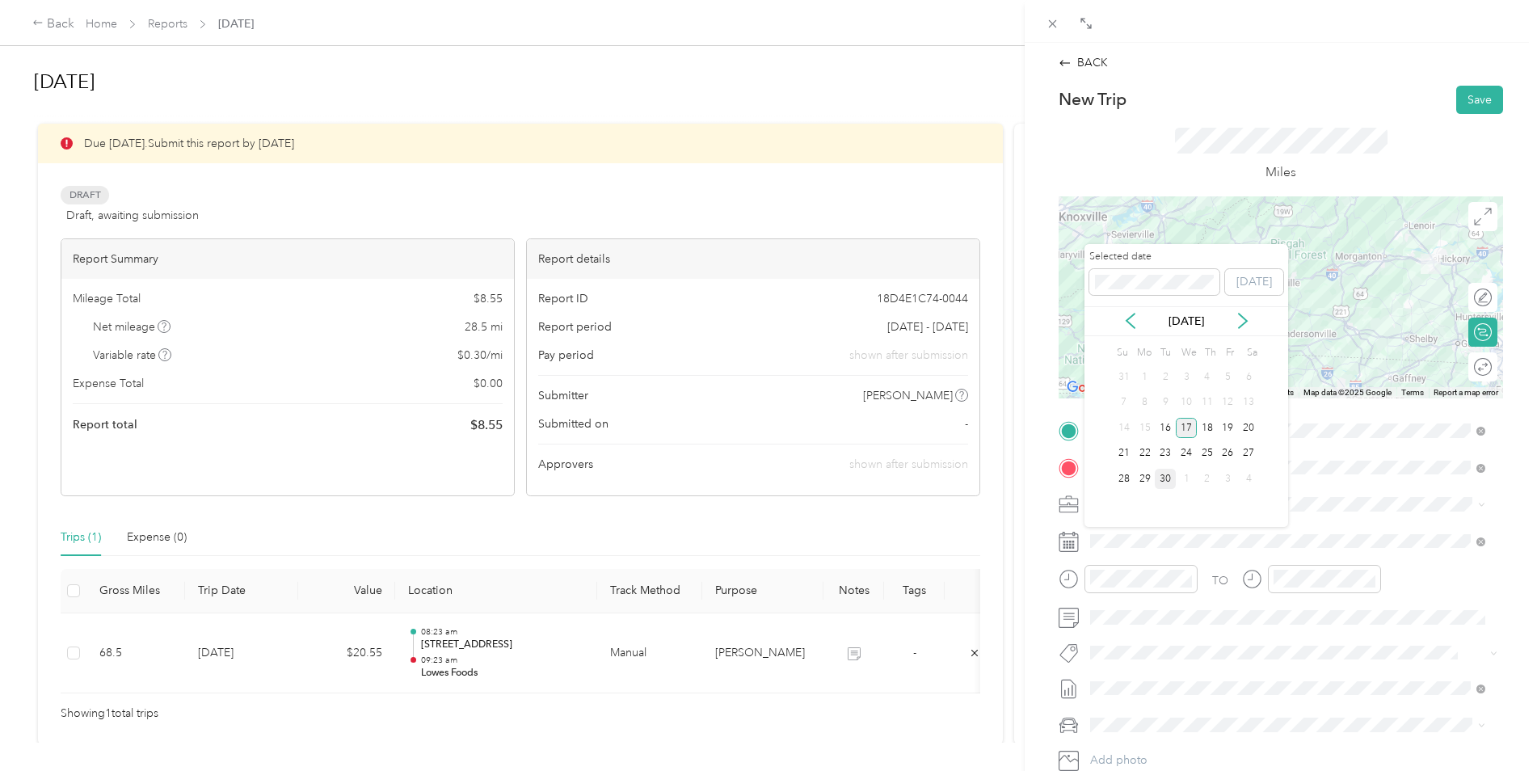
click at [1186, 428] on div "17" at bounding box center [1186, 428] width 21 height 20
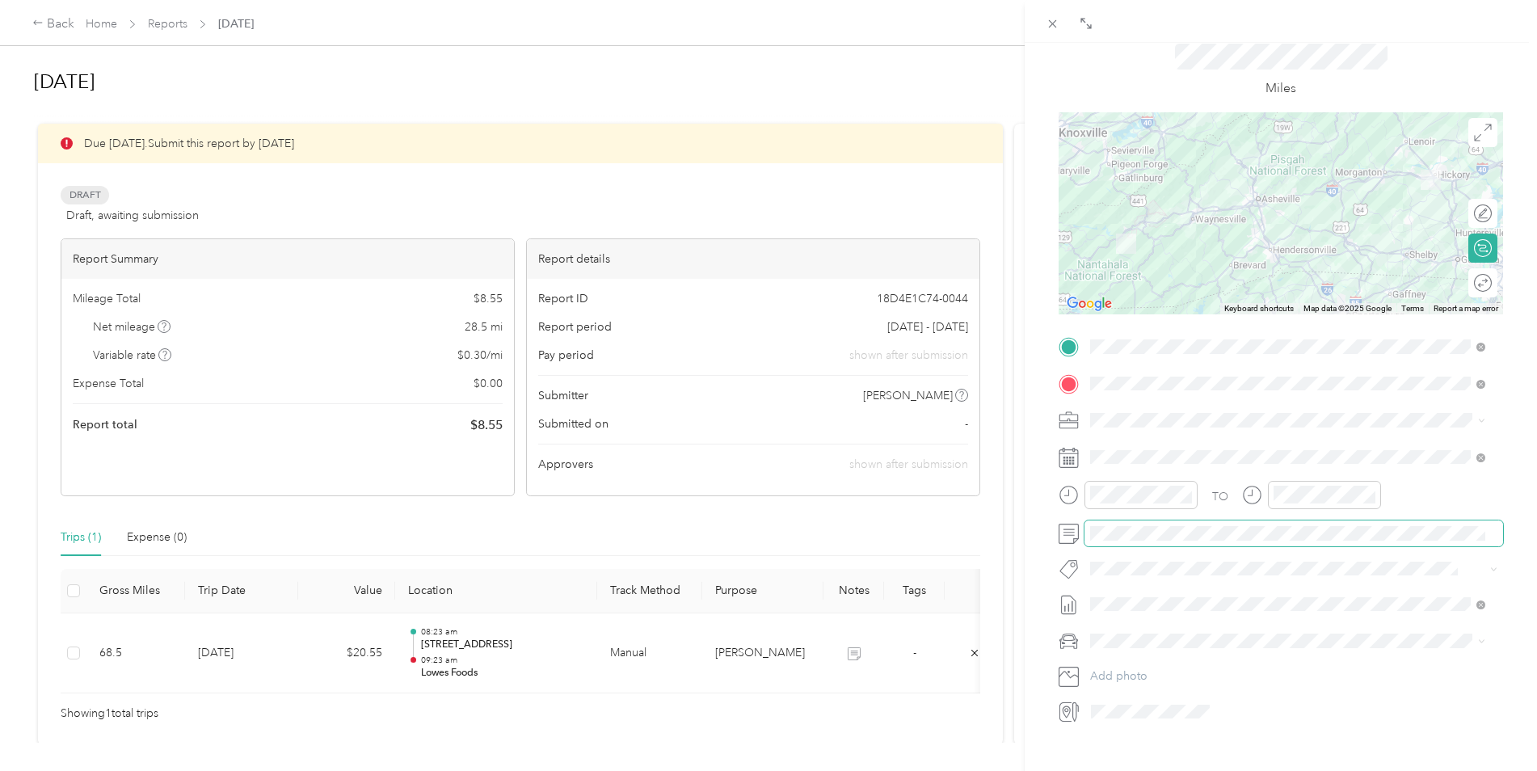
scroll to position [3, 0]
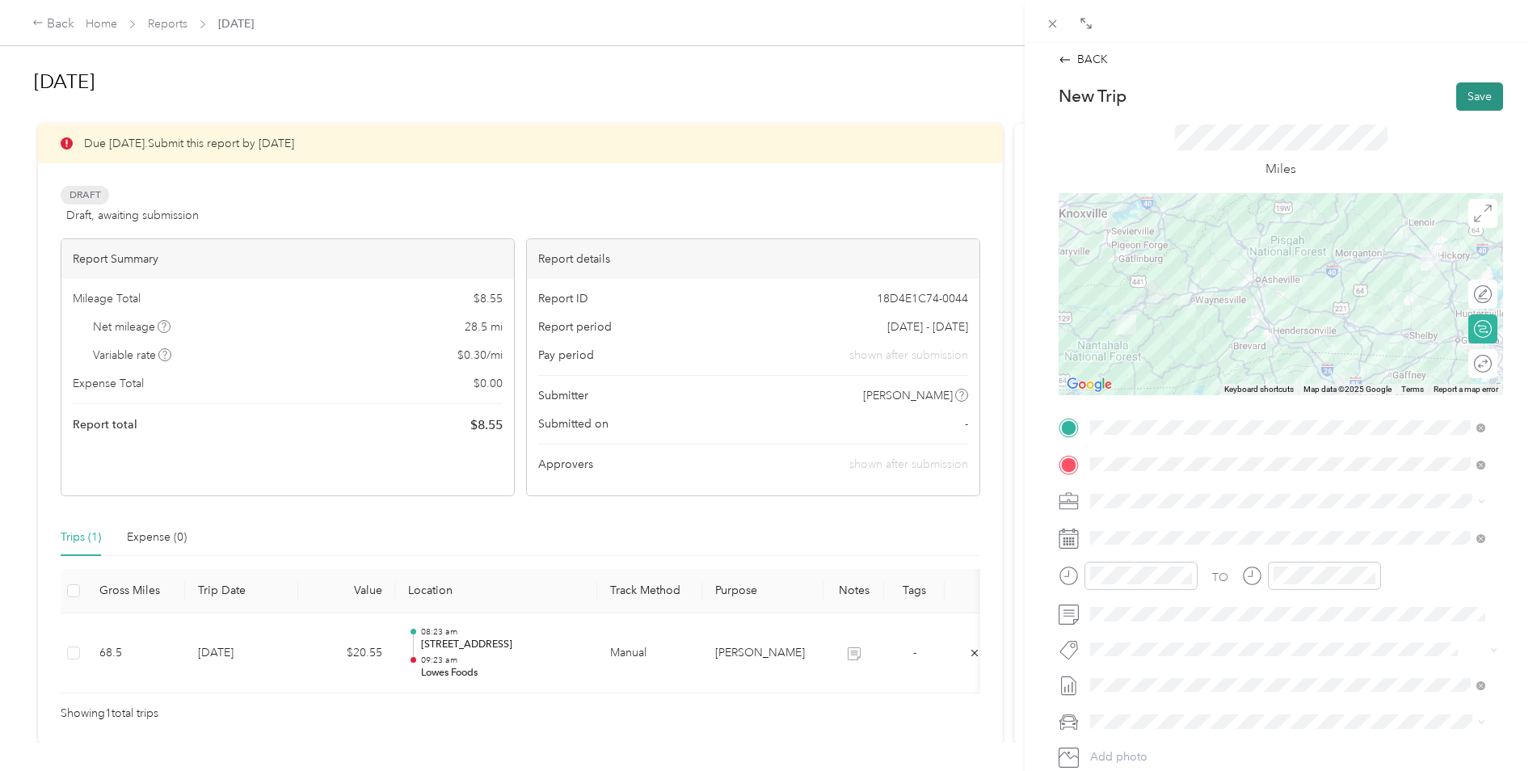
click at [1465, 96] on button "Save" at bounding box center [1479, 96] width 47 height 28
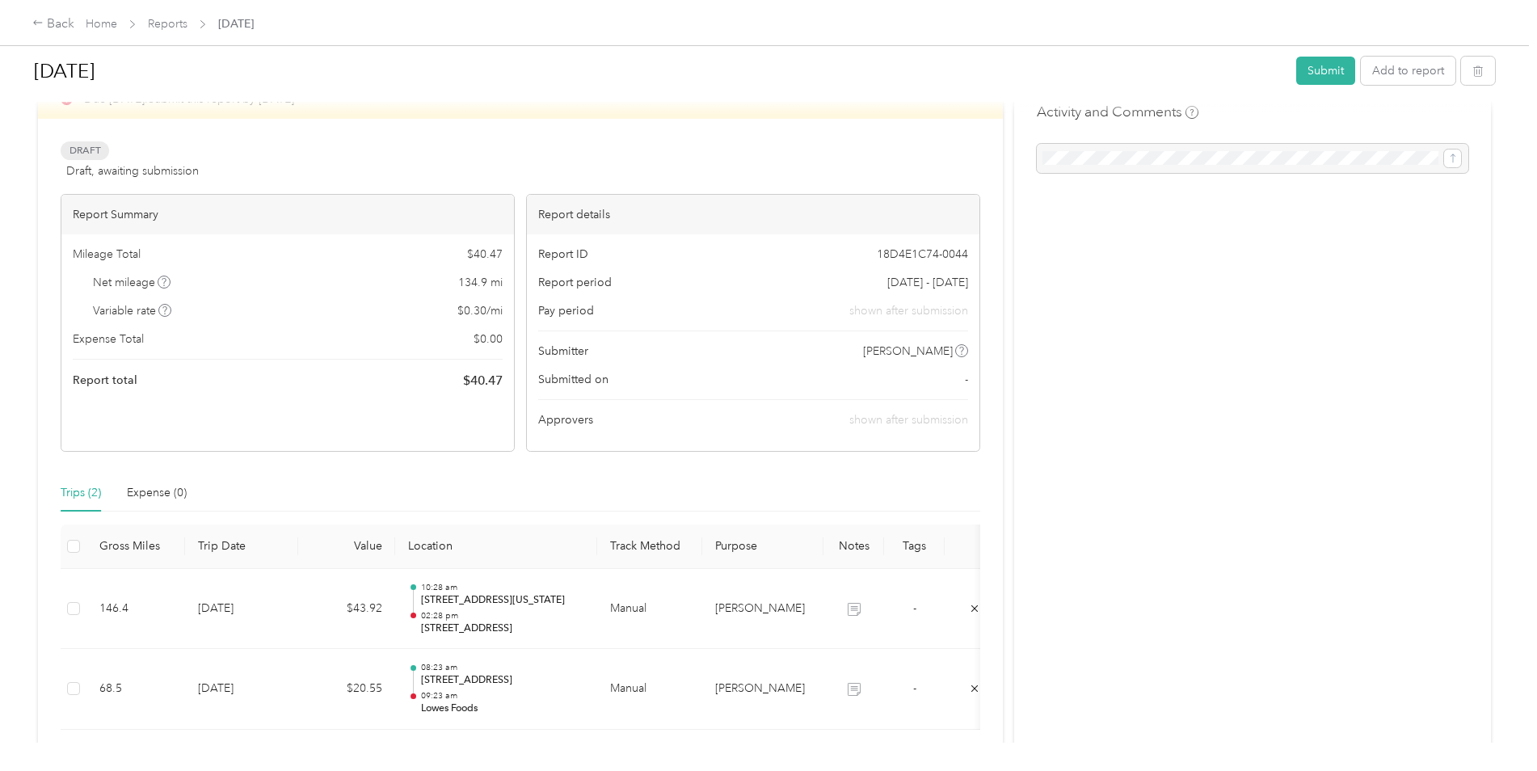
scroll to position [81, 0]
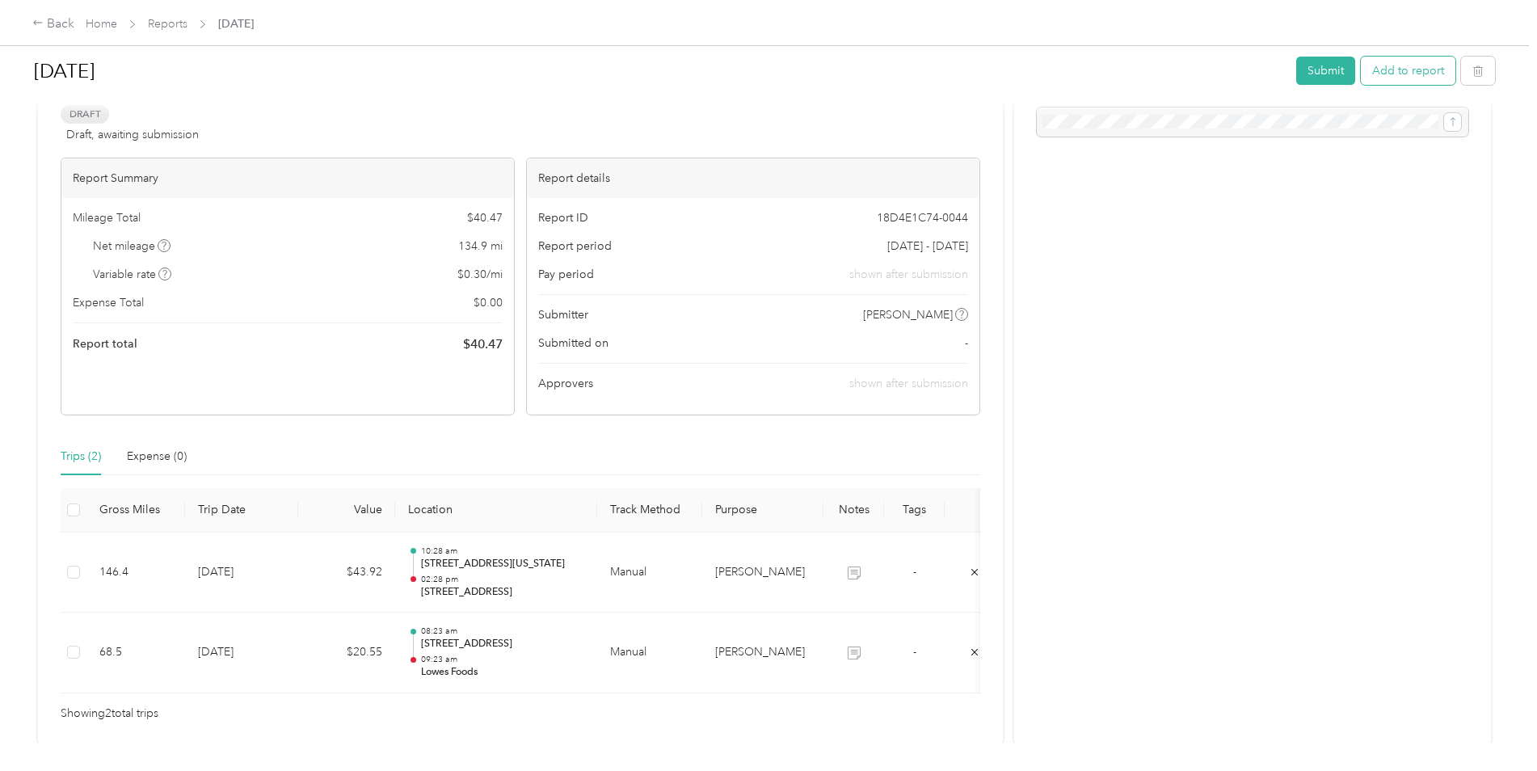
click at [1408, 74] on button "Add to report" at bounding box center [1408, 71] width 95 height 28
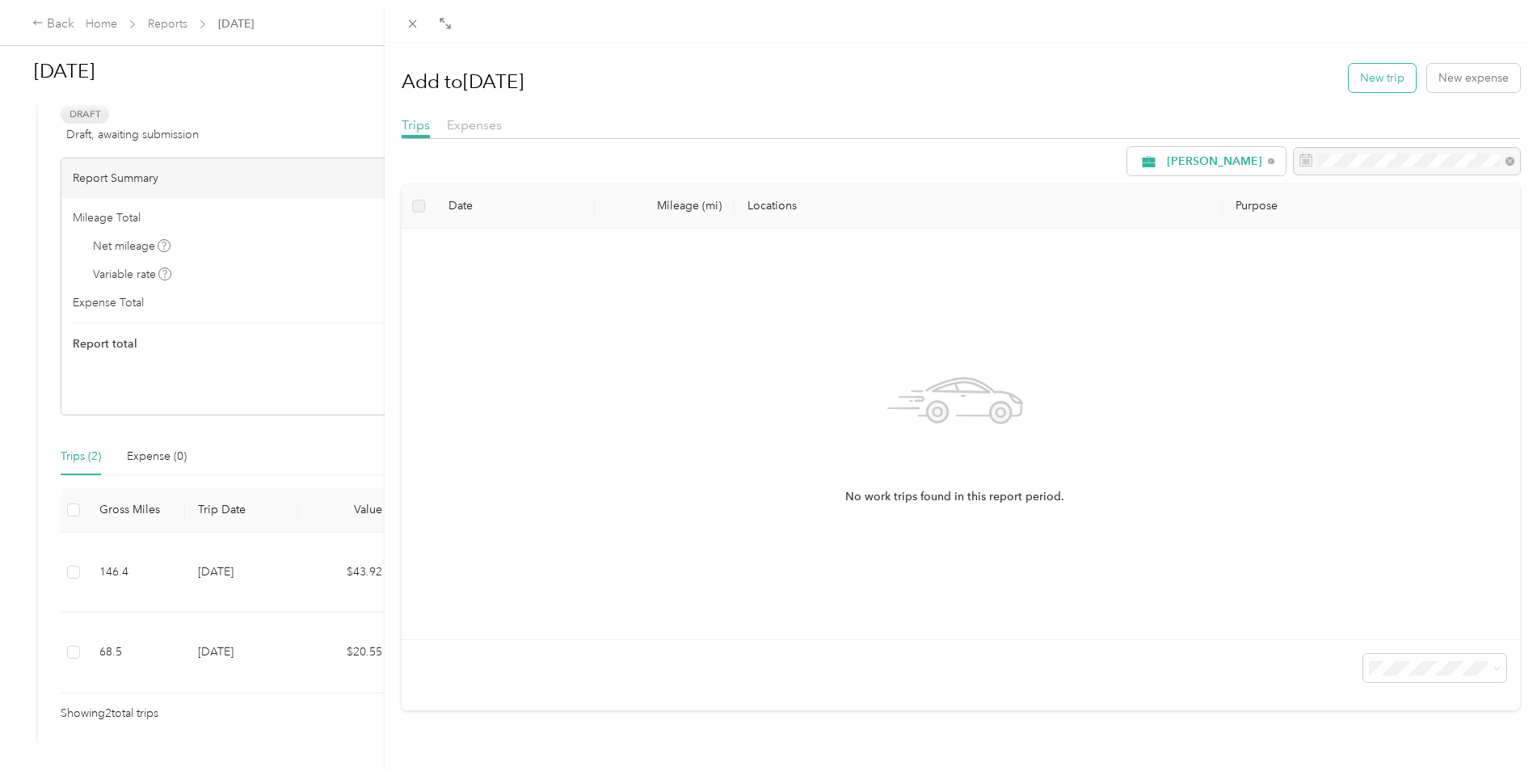
click at [1361, 78] on button "New trip" at bounding box center [1381, 78] width 67 height 28
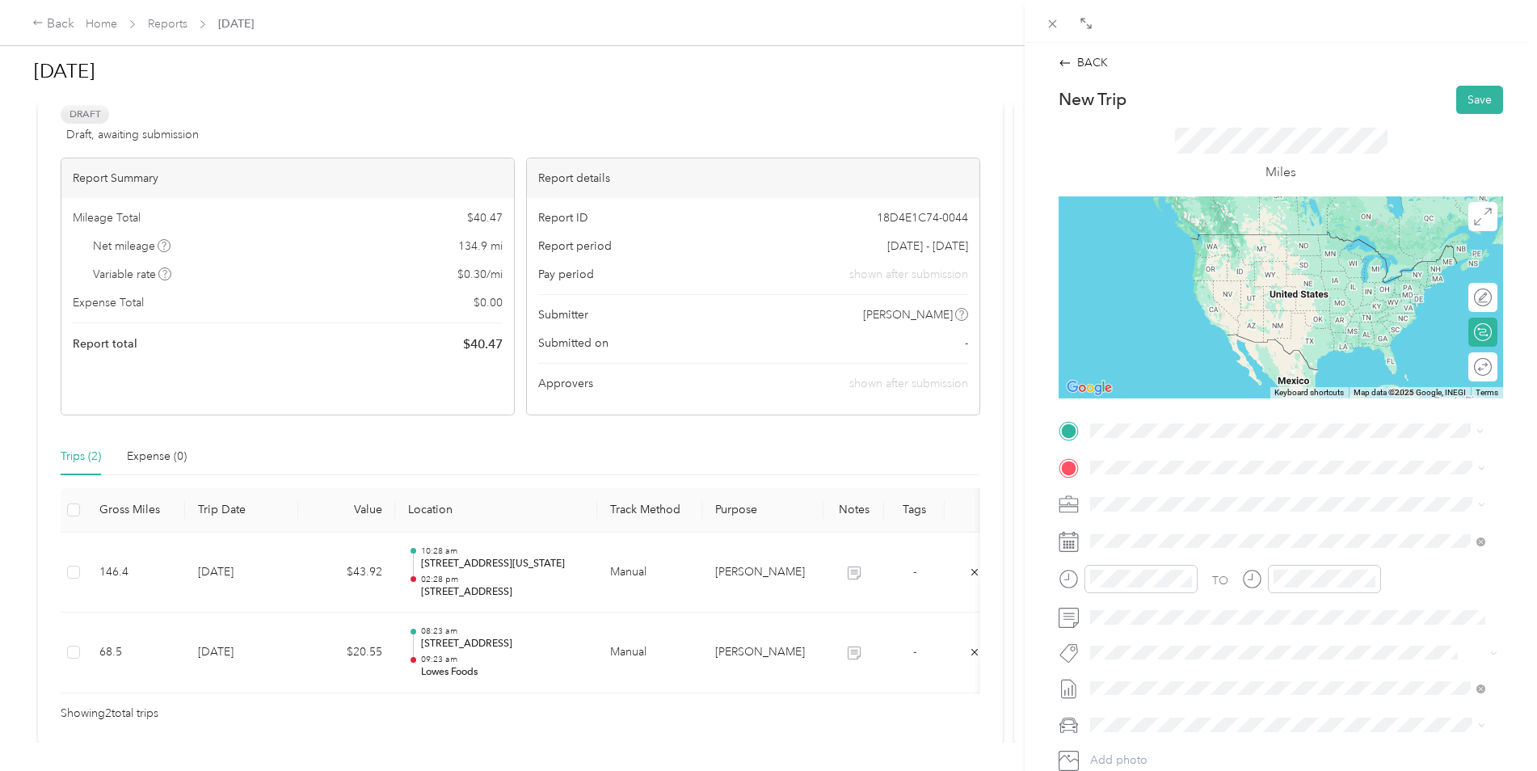
click at [1229, 558] on div "[STREET_ADDRESS]" at bounding box center [1175, 561] width 108 height 34
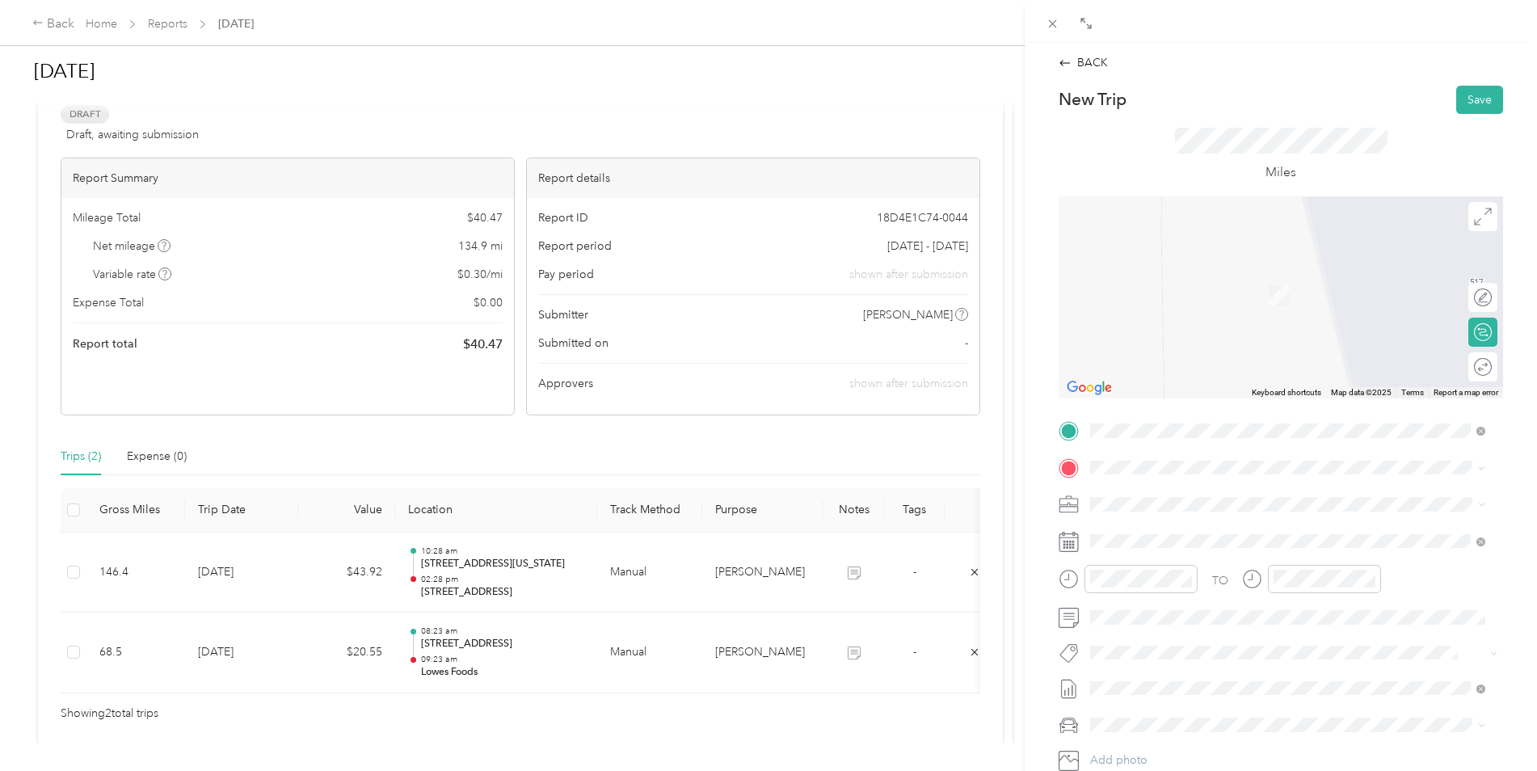
click at [1257, 527] on span "[STREET_ADDRESS][PERSON_NAME][US_STATE]" at bounding box center [1246, 519] width 251 height 15
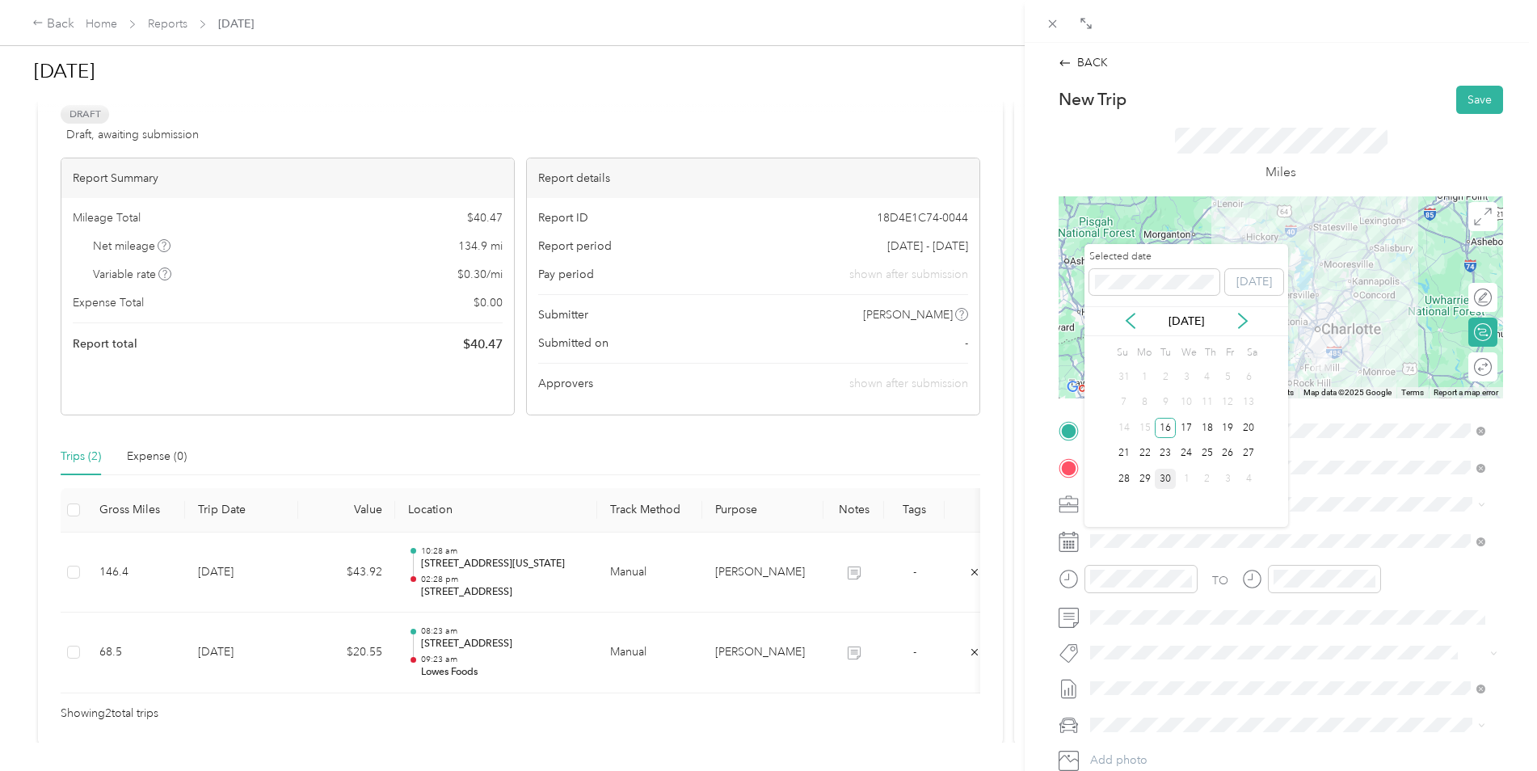
click at [1164, 477] on div "30" at bounding box center [1165, 479] width 21 height 20
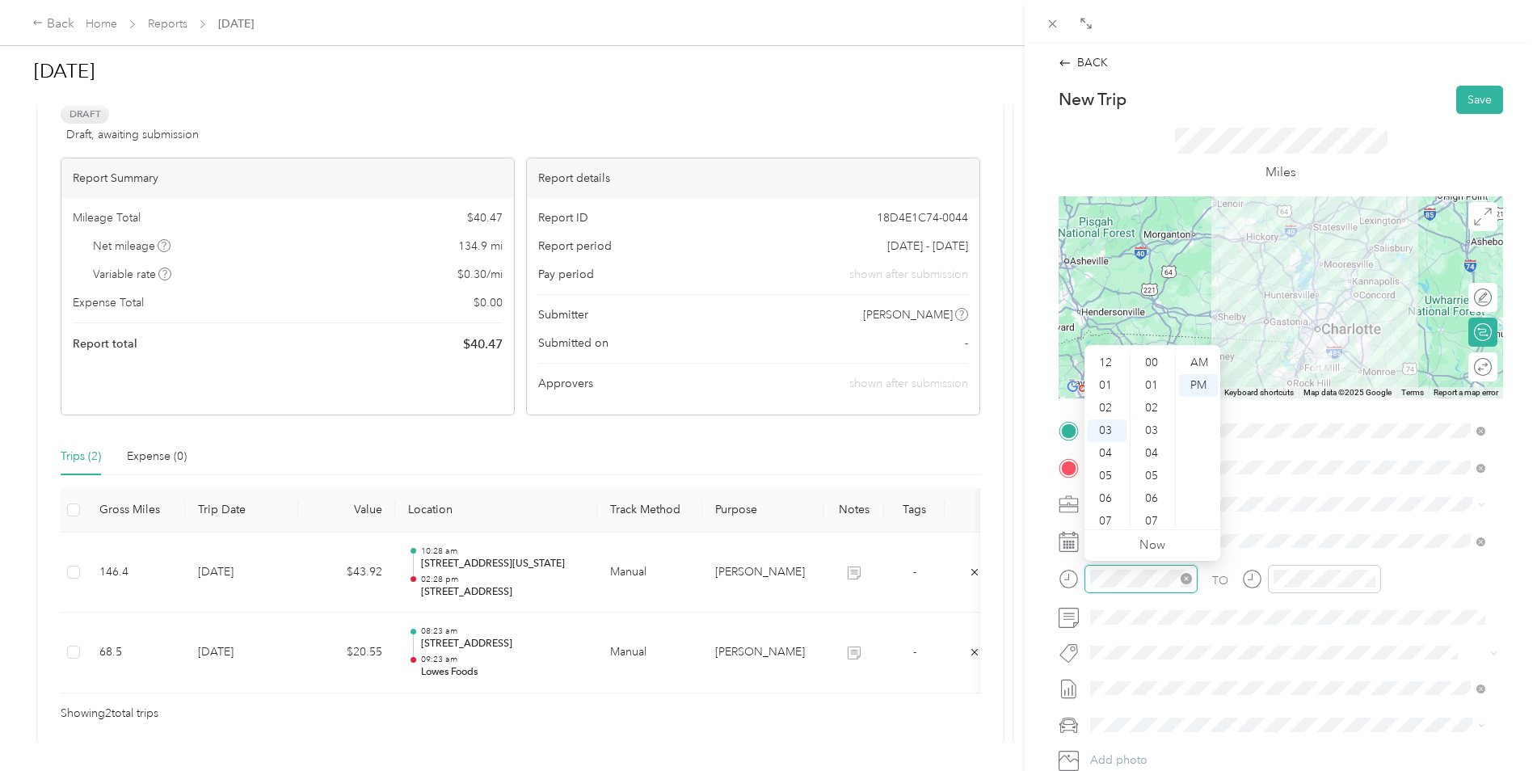
scroll to position [679, 0]
click at [1196, 364] on div "AM" at bounding box center [1198, 362] width 39 height 23
click at [1111, 421] on div "07" at bounding box center [1106, 428] width 39 height 23
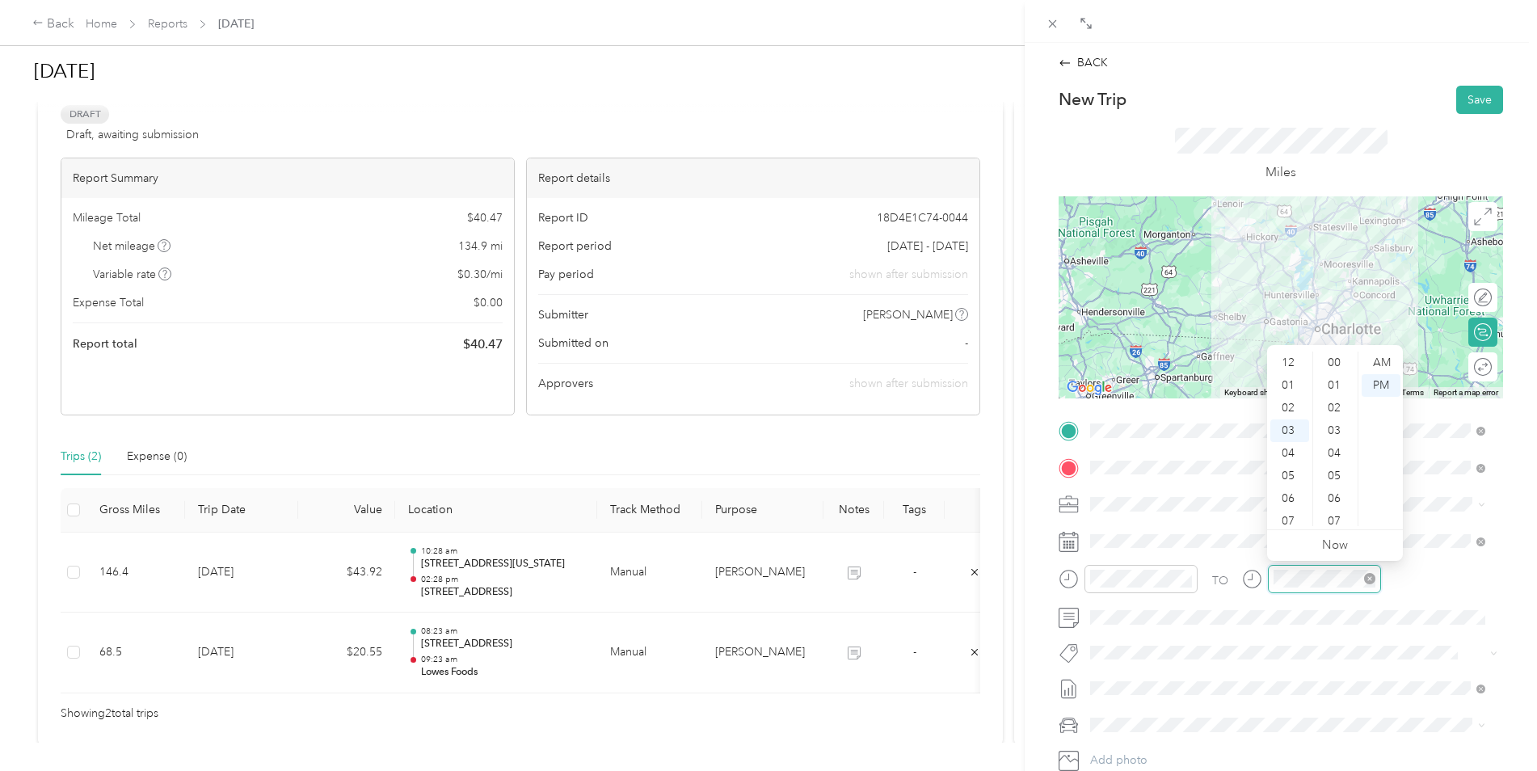
scroll to position [679, 0]
click at [1378, 366] on div "AM" at bounding box center [1380, 362] width 39 height 23
click at [1281, 494] on div "09" at bounding box center [1289, 498] width 39 height 23
click at [1331, 362] on div "00" at bounding box center [1335, 362] width 39 height 23
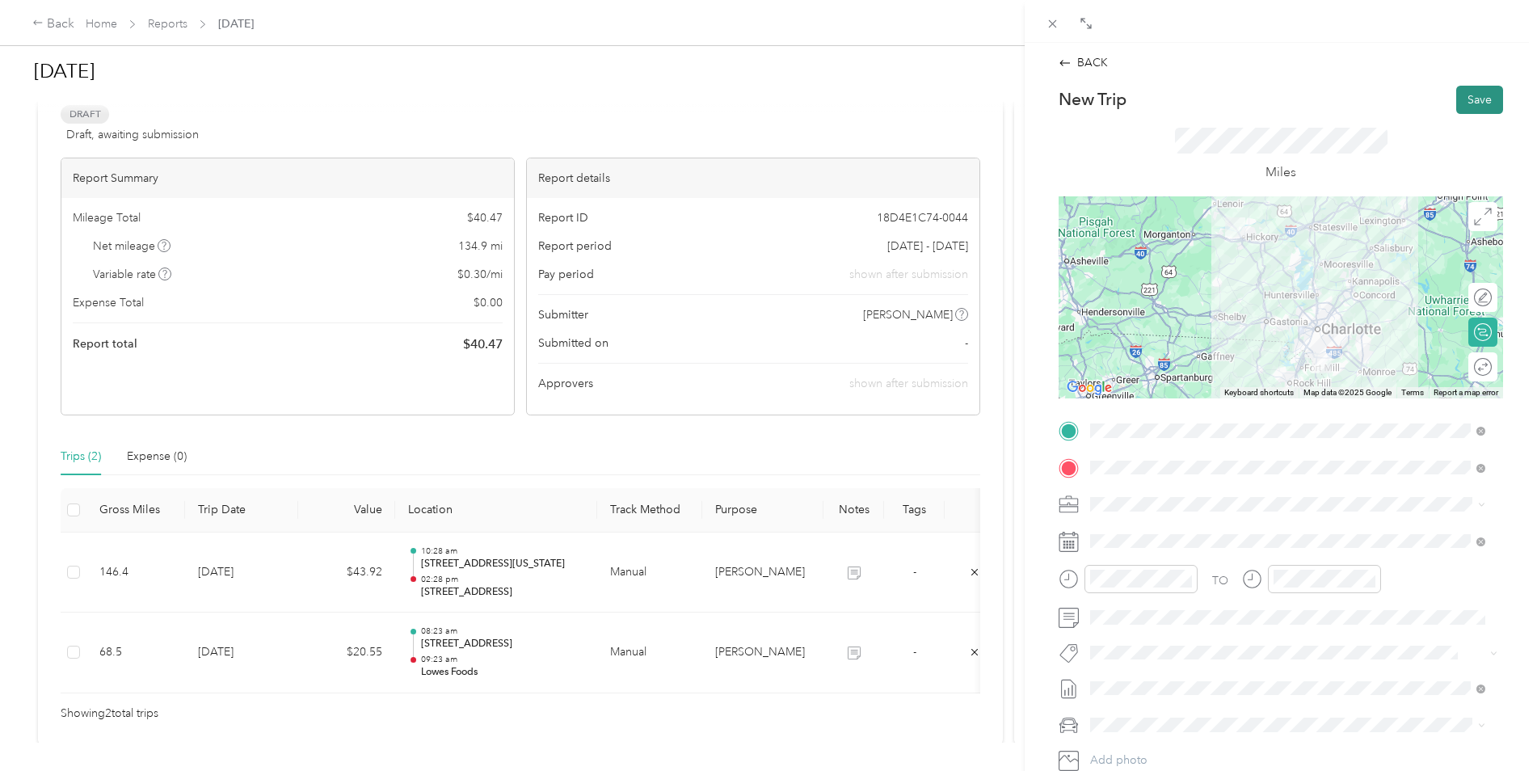
click at [1460, 105] on button "Save" at bounding box center [1479, 100] width 47 height 28
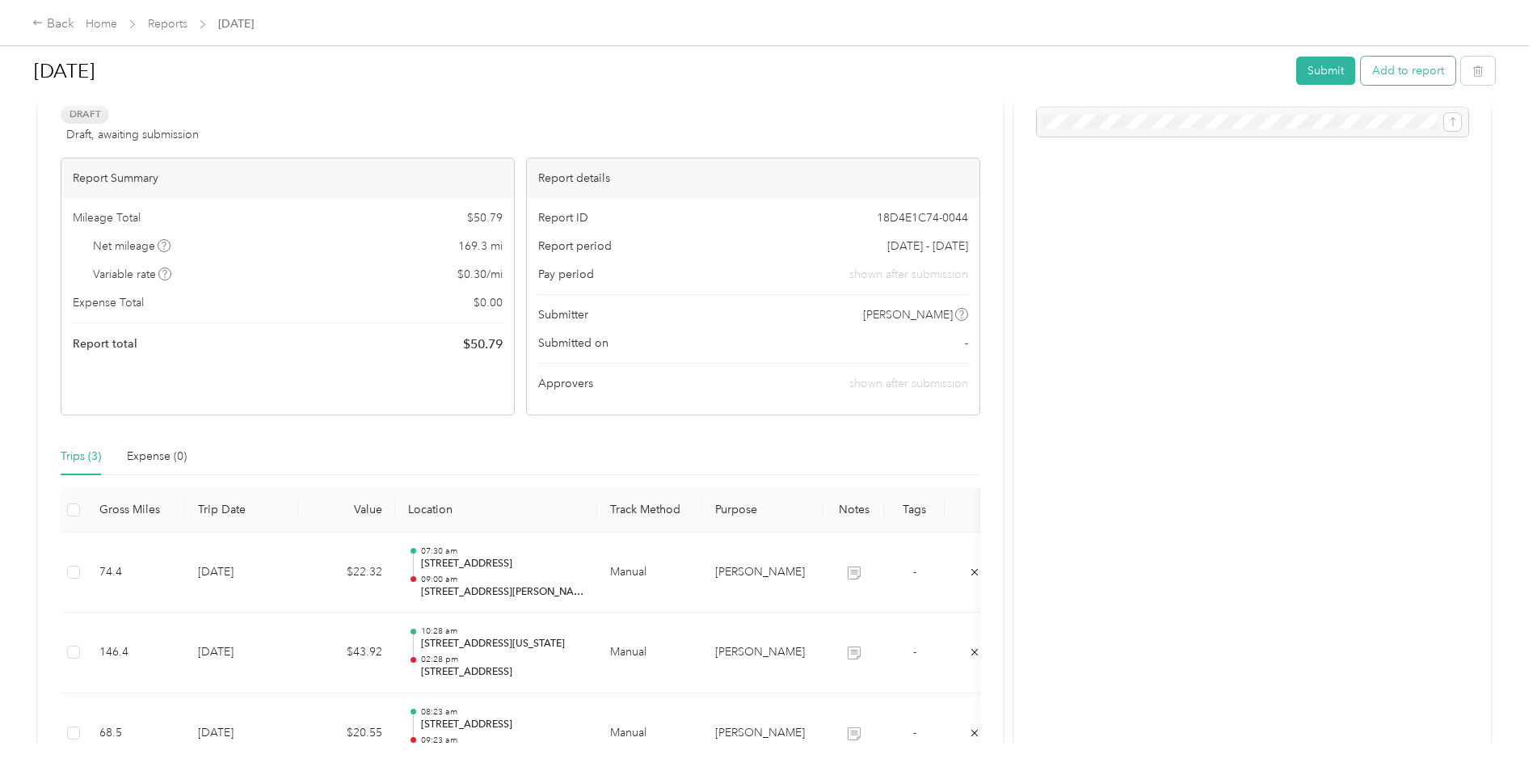
click at [1390, 73] on button "Add to report" at bounding box center [1408, 71] width 95 height 28
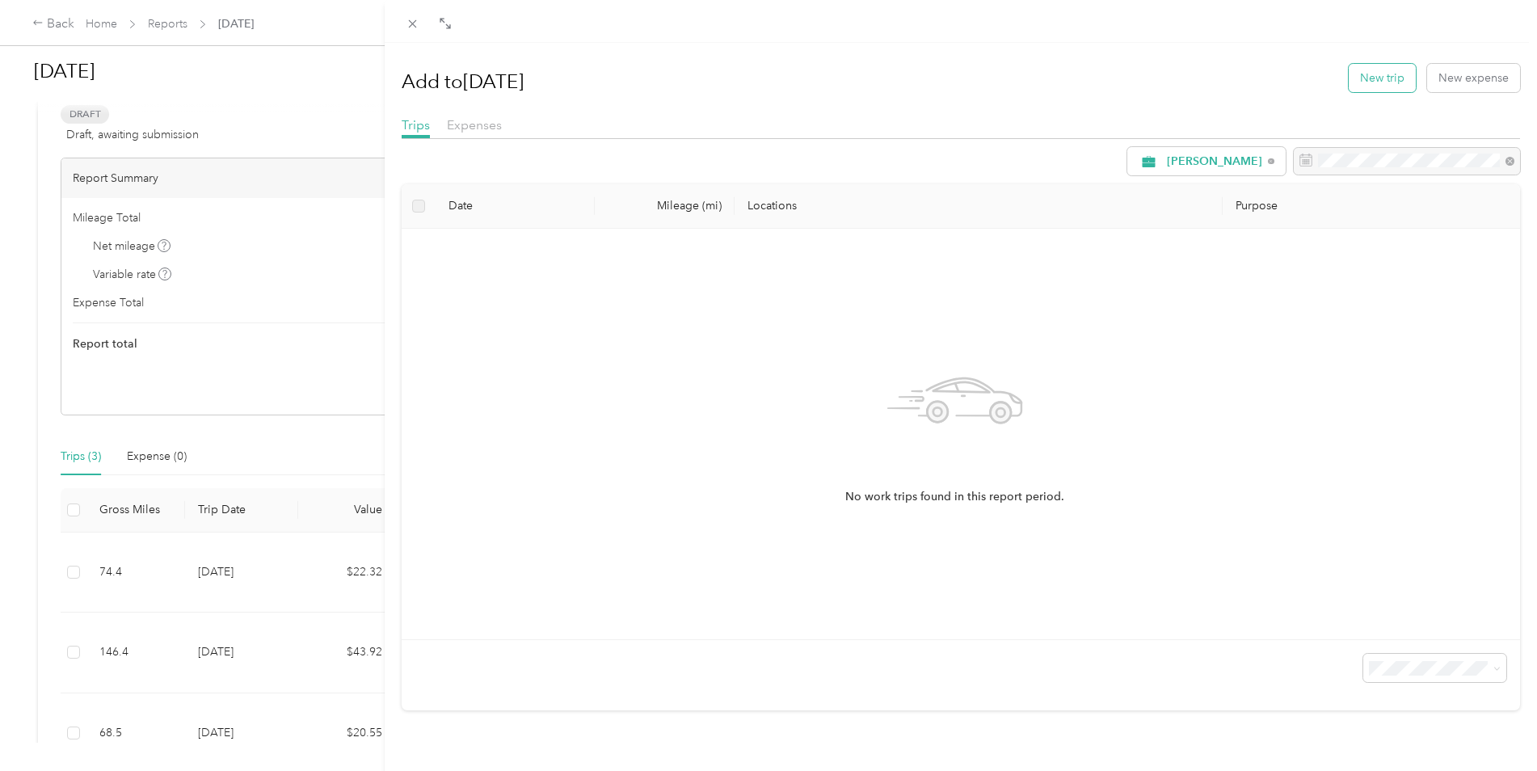
click at [1366, 82] on button "New trip" at bounding box center [1381, 78] width 67 height 28
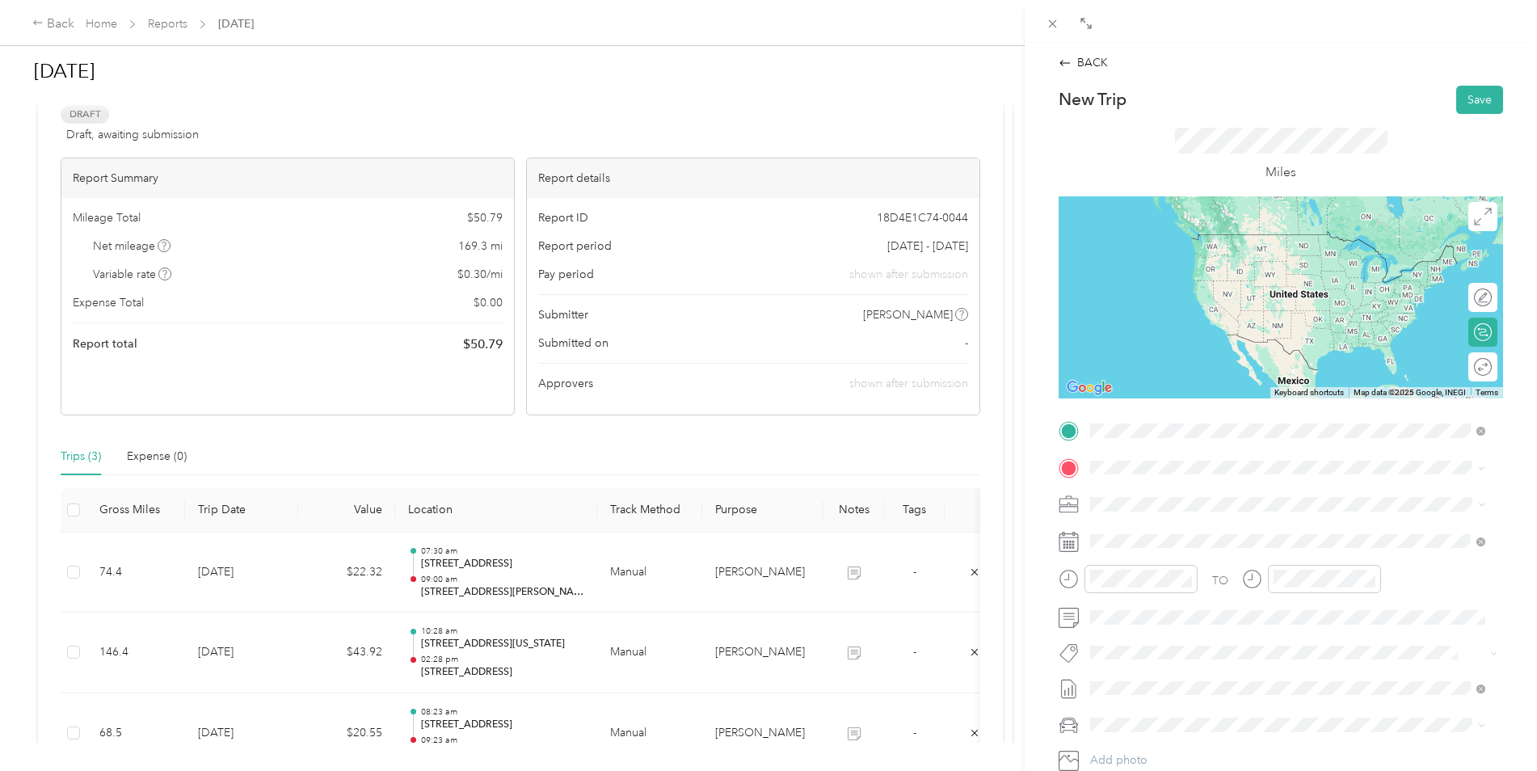
click at [1157, 493] on span "[STREET_ADDRESS][PERSON_NAME][US_STATE]" at bounding box center [1246, 489] width 251 height 15
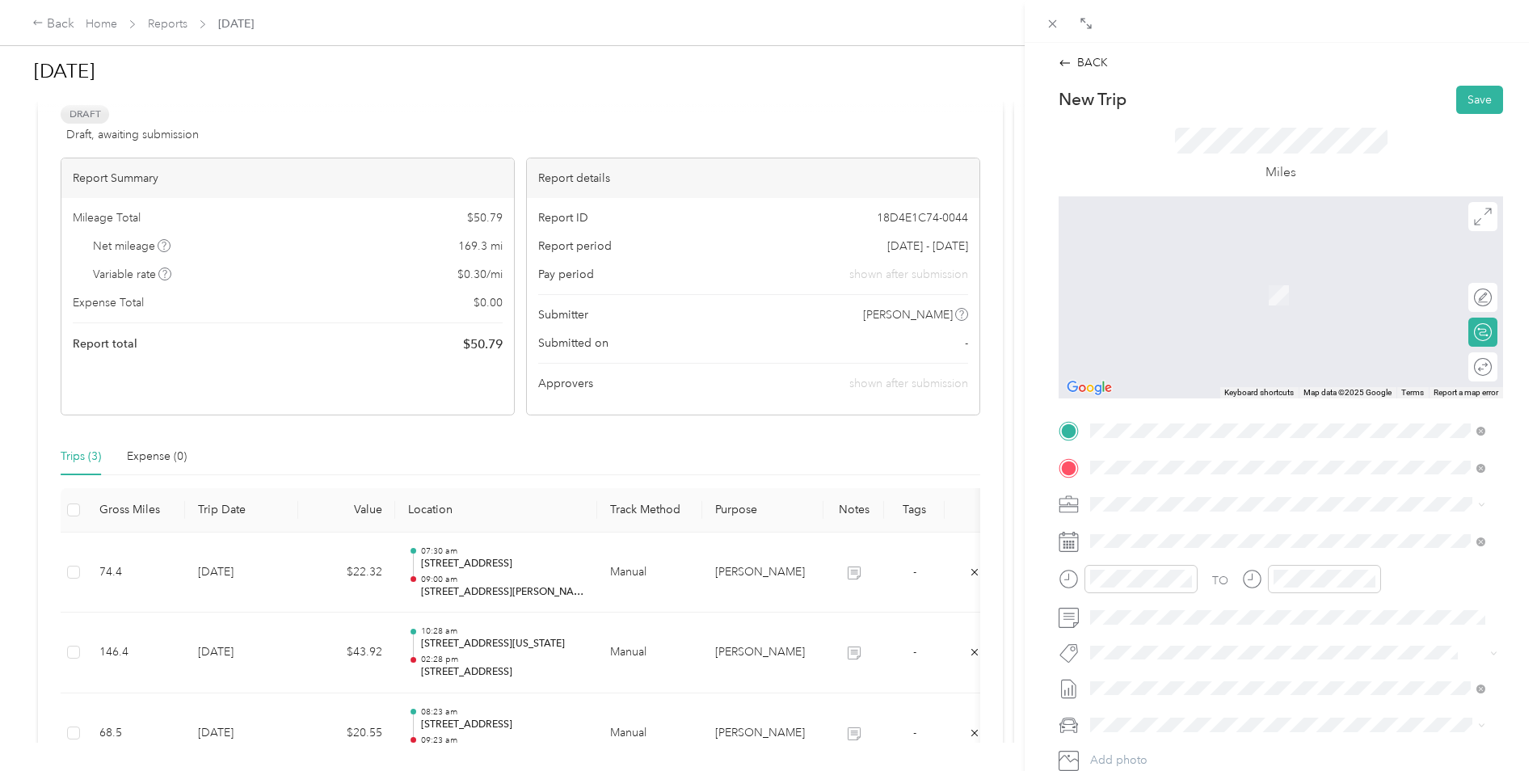
click at [1225, 595] on div "[STREET_ADDRESS]" at bounding box center [1175, 598] width 108 height 34
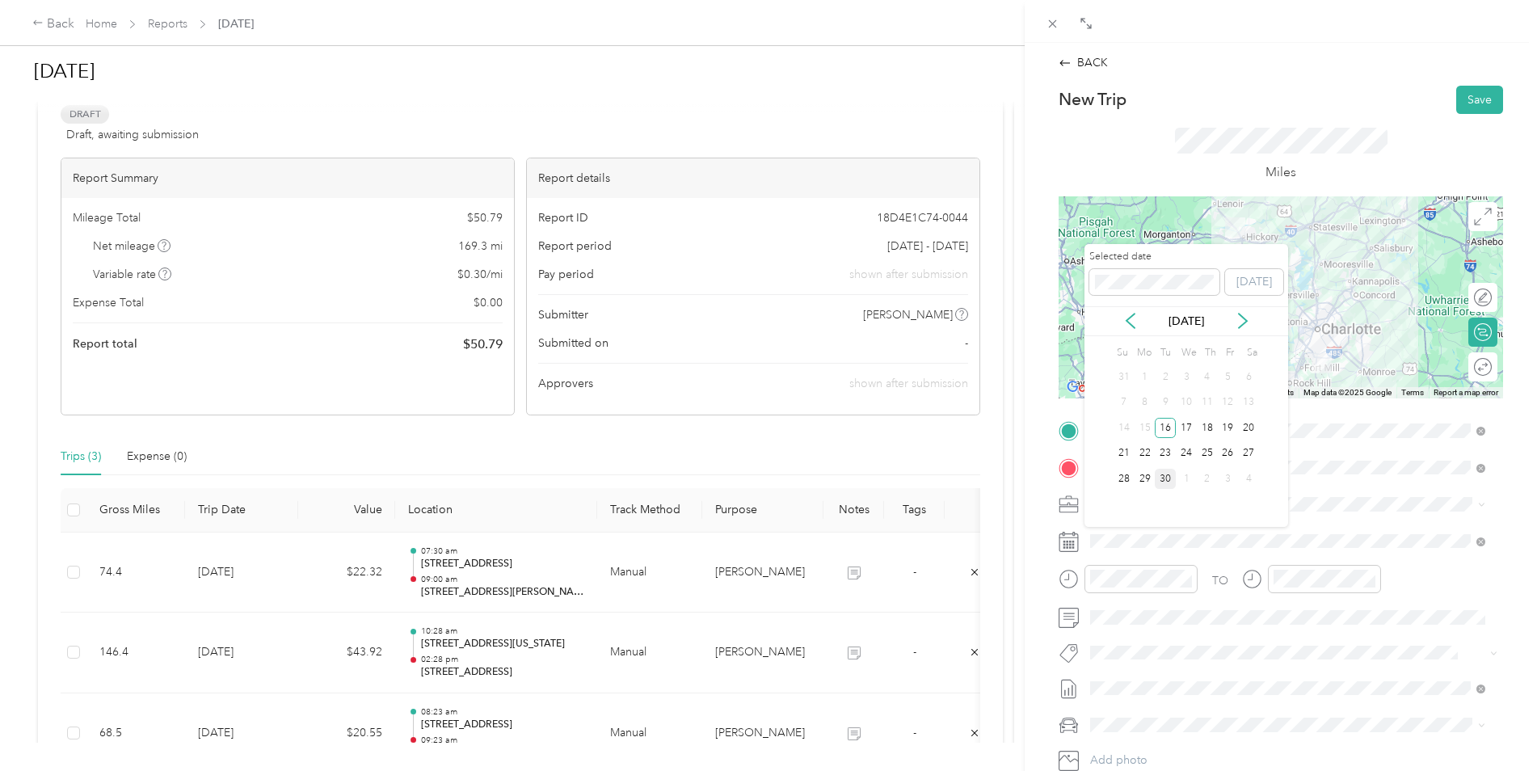
click at [1166, 477] on div "30" at bounding box center [1165, 479] width 21 height 20
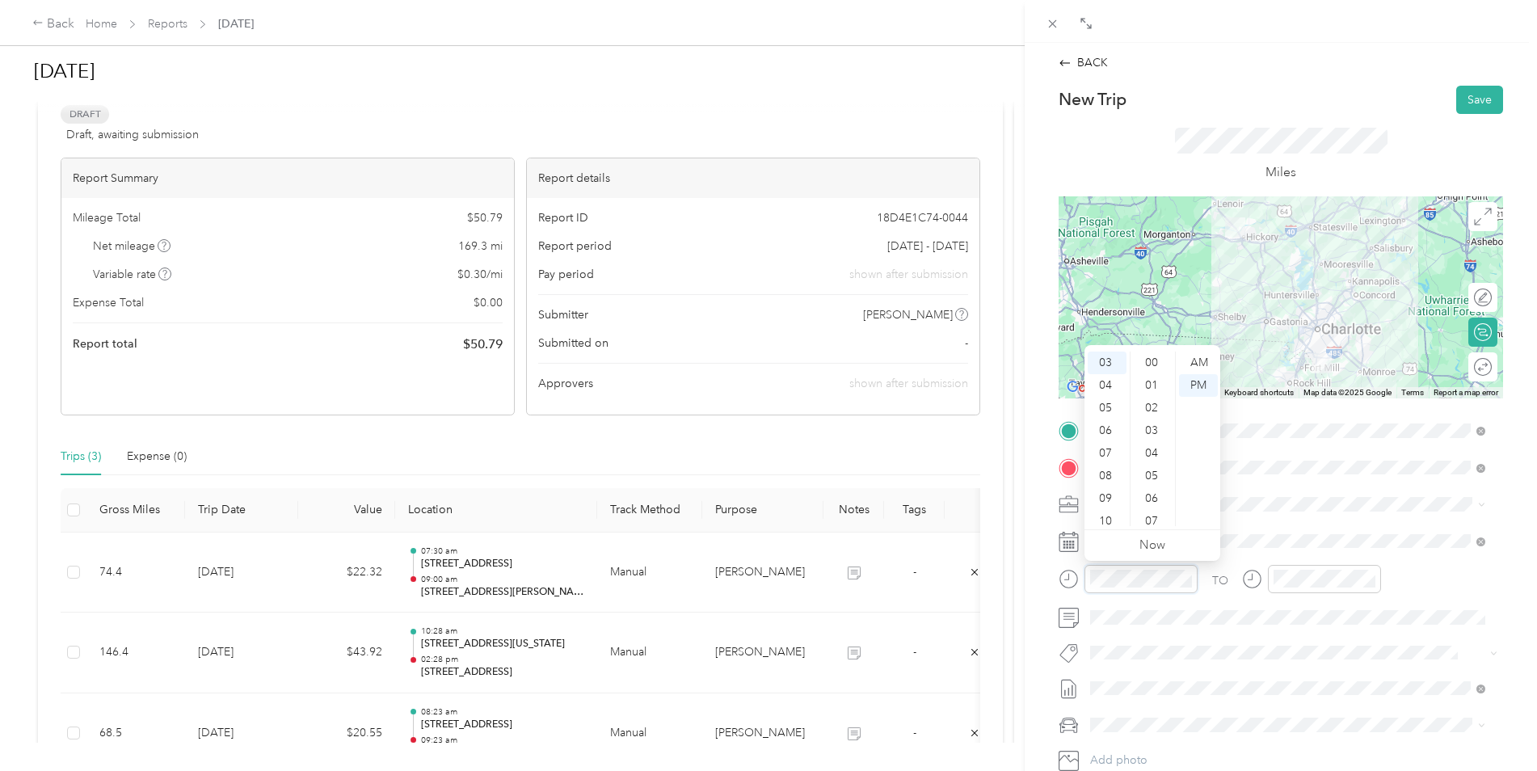
scroll to position [724, 0]
click at [1201, 362] on div "AM" at bounding box center [1198, 362] width 39 height 23
click at [1113, 487] on div "10" at bounding box center [1106, 492] width 39 height 23
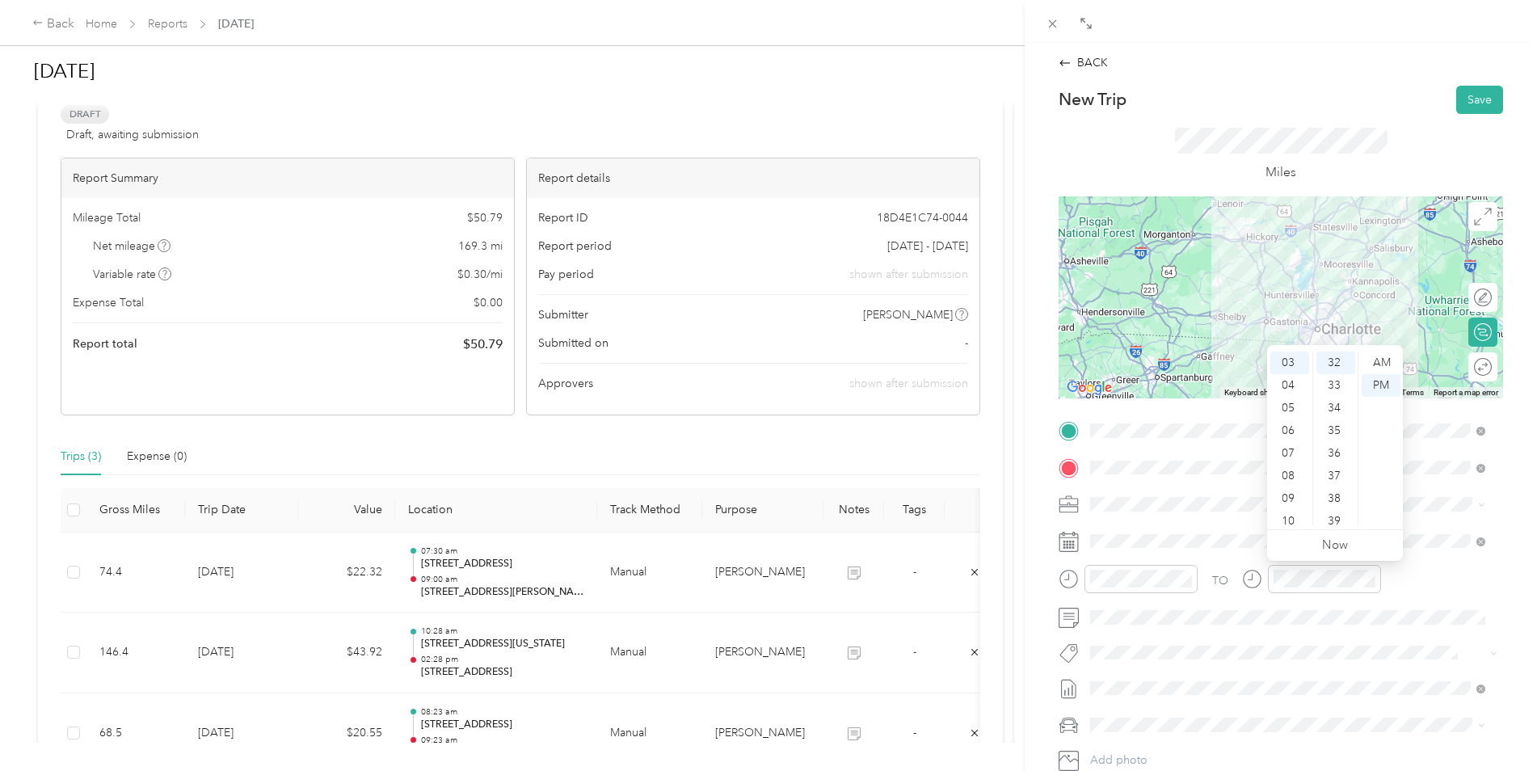
scroll to position [0, 0]
click at [1292, 381] on div "01" at bounding box center [1289, 385] width 39 height 23
click at [1464, 100] on button "Save" at bounding box center [1479, 100] width 47 height 28
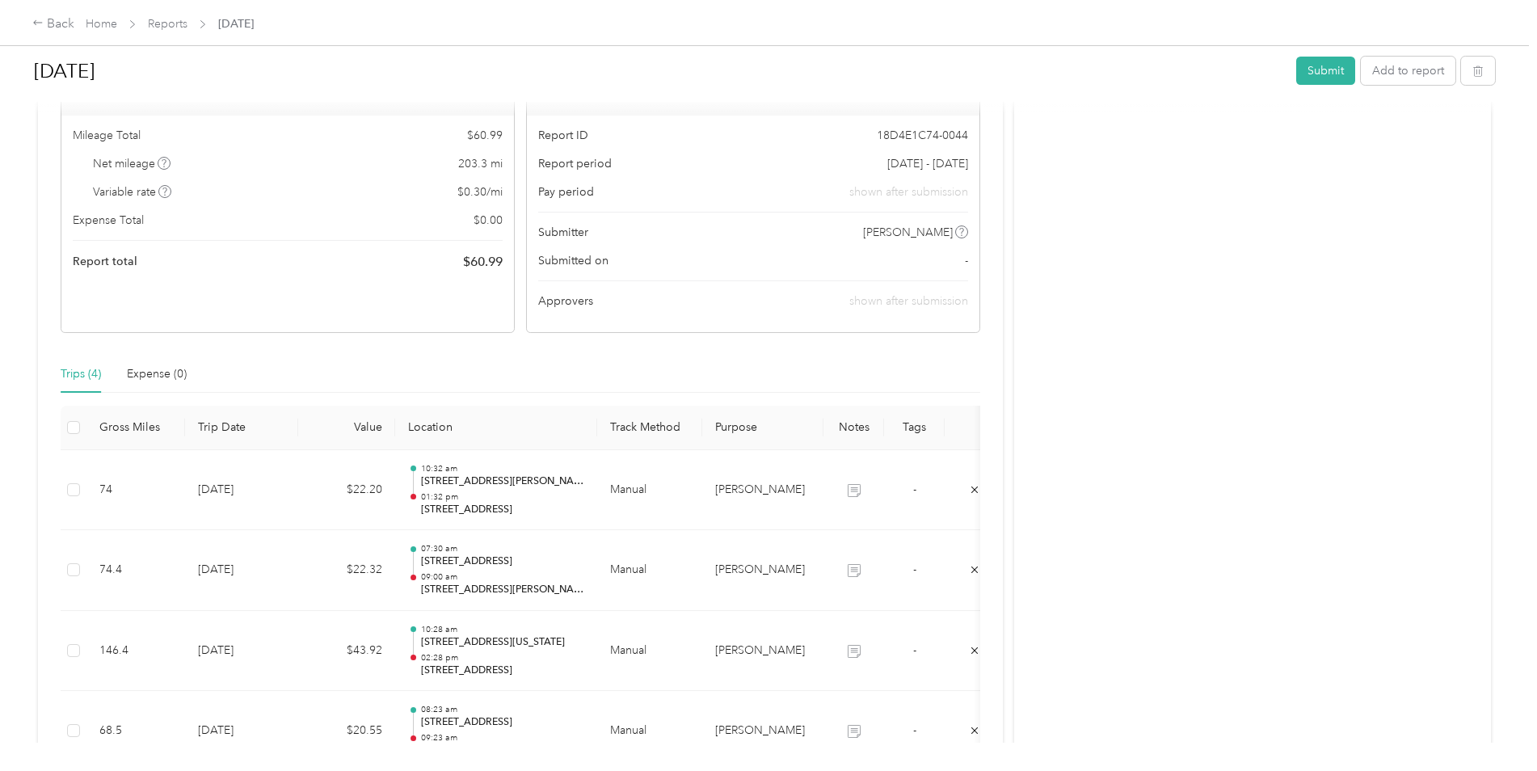
scroll to position [82, 0]
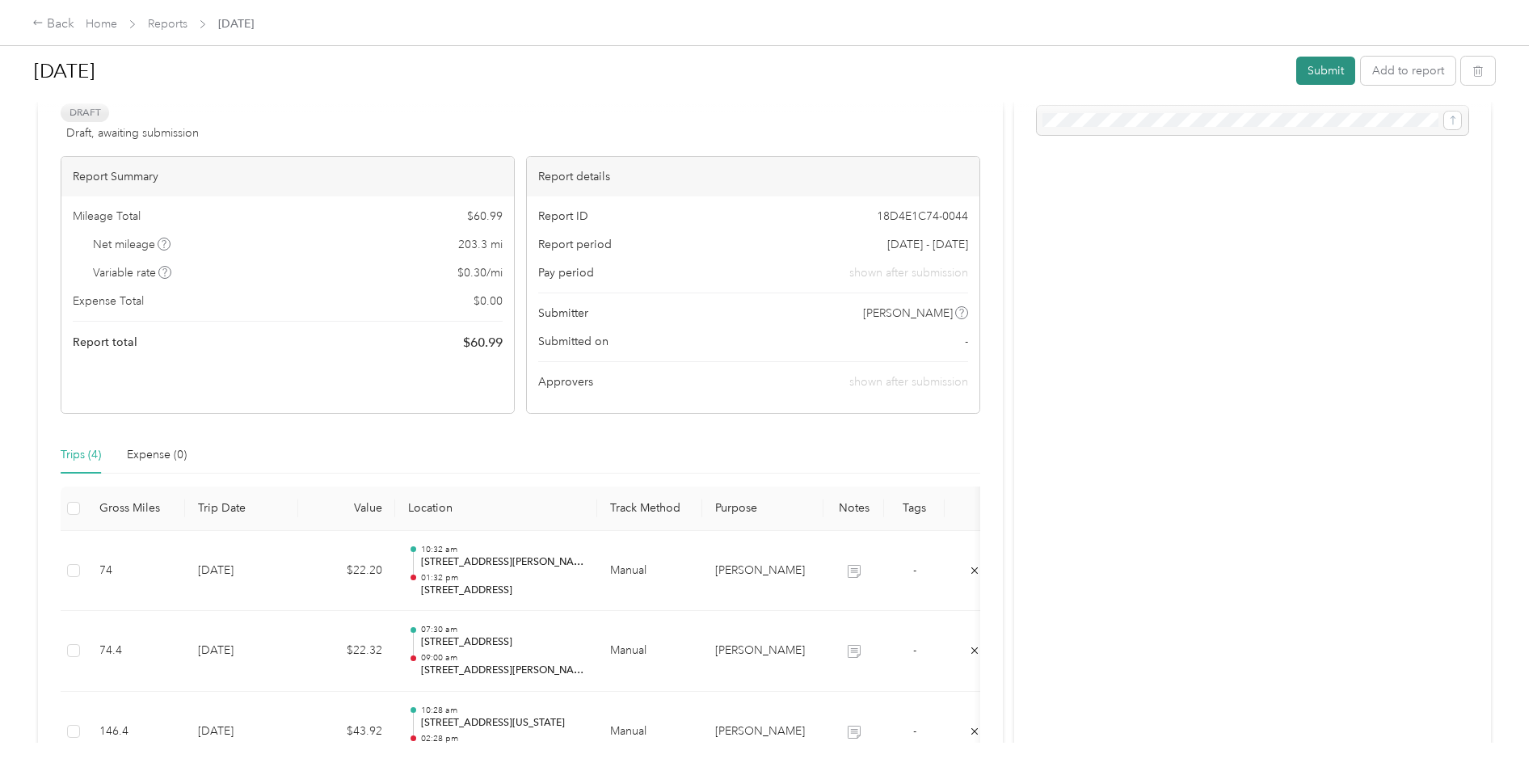
click at [1319, 65] on button "Submit" at bounding box center [1325, 71] width 59 height 28
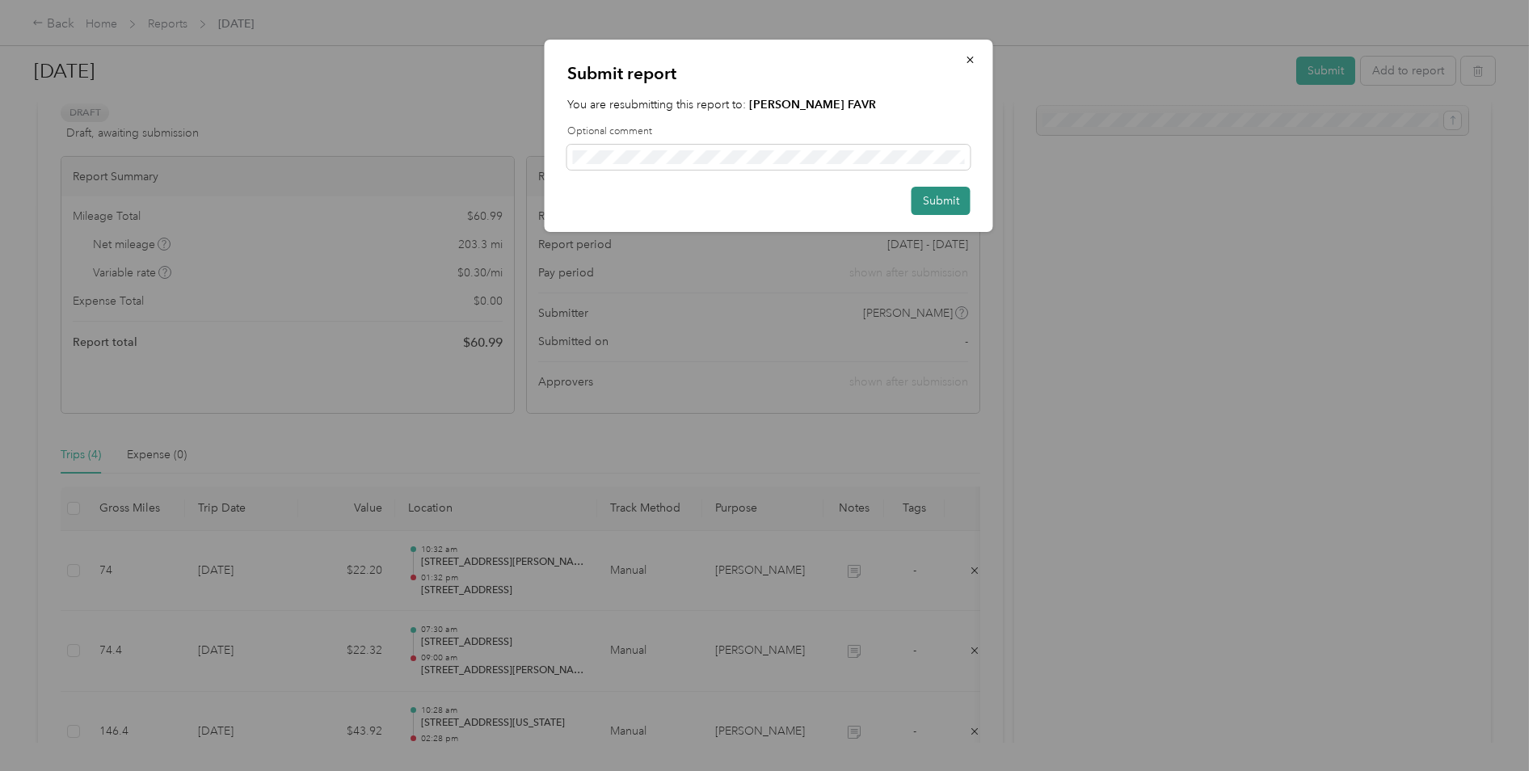
click at [947, 194] on button "Submit" at bounding box center [940, 201] width 59 height 28
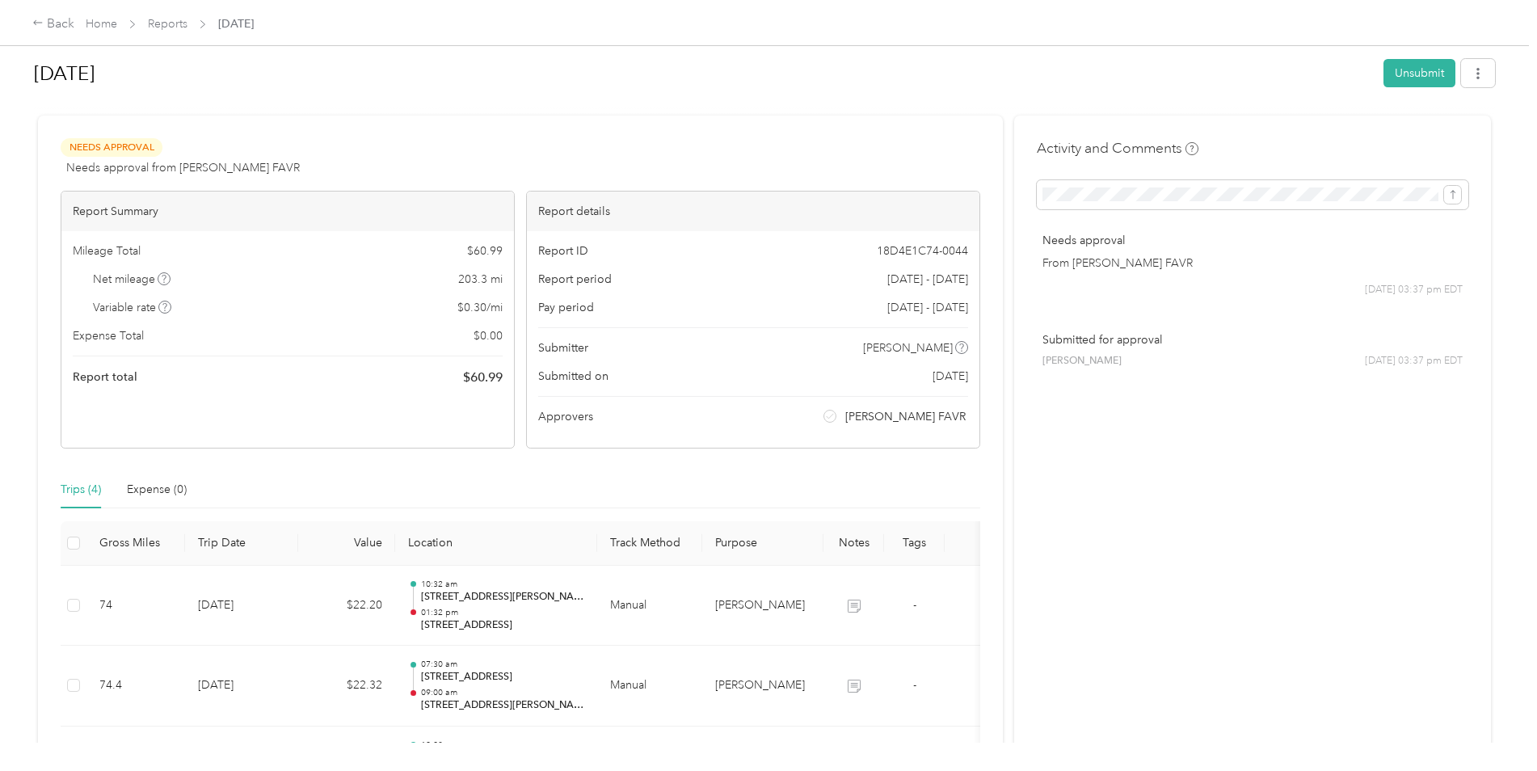
scroll to position [0, 0]
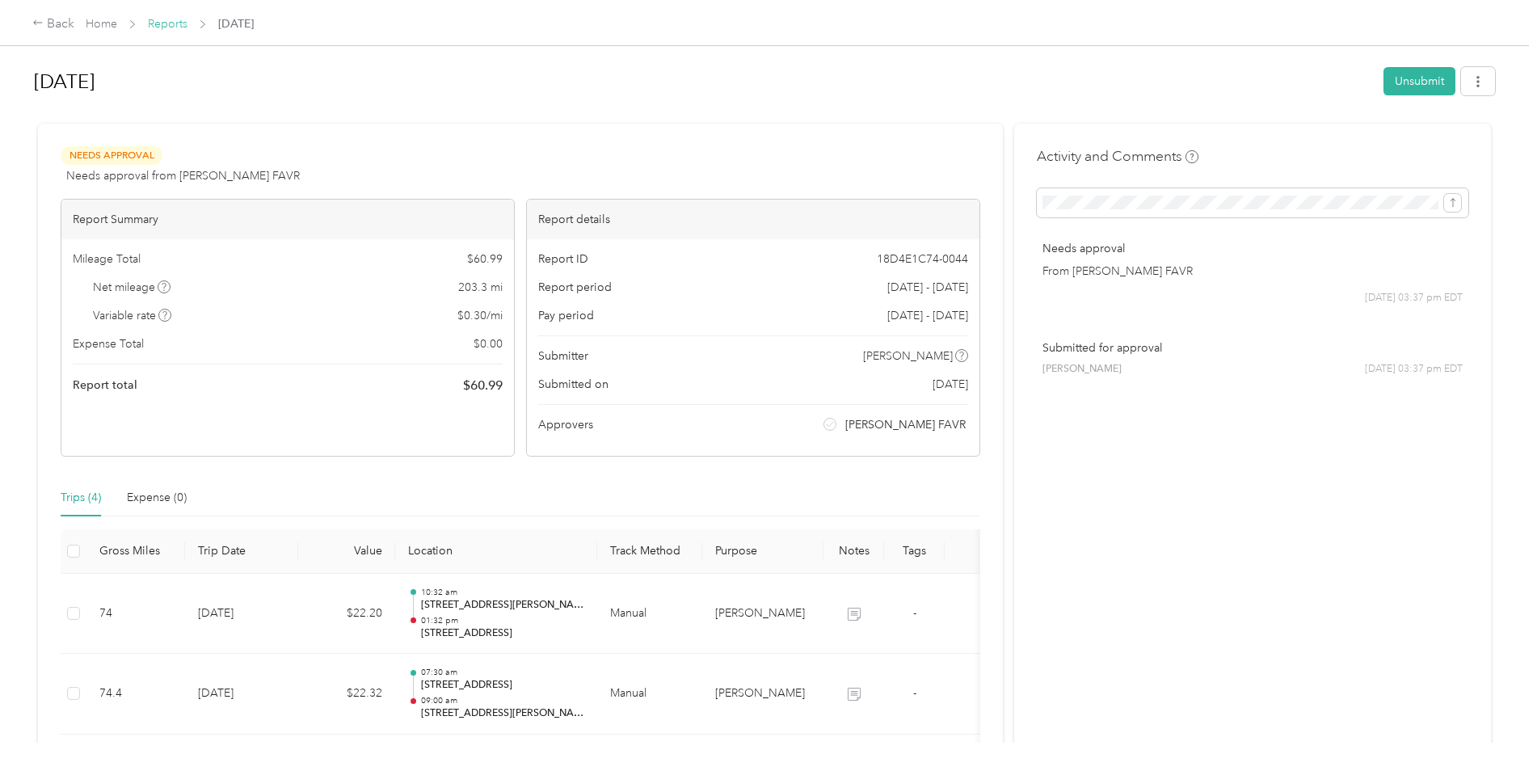
click at [160, 24] on link "Reports" at bounding box center [168, 24] width 40 height 14
